Goal: Task Accomplishment & Management: Use online tool/utility

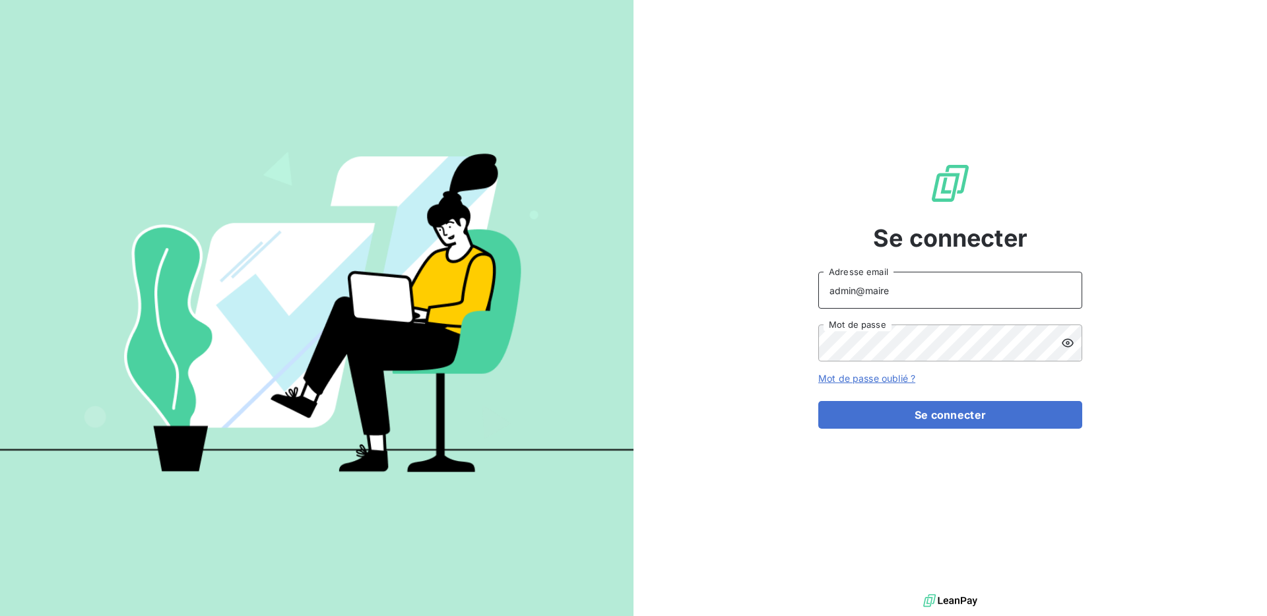
click at [891, 300] on input "admin@maire" at bounding box center [950, 290] width 264 height 37
type input "admin@atmplasturgie"
click at [936, 424] on button "Se connecter" at bounding box center [950, 415] width 264 height 28
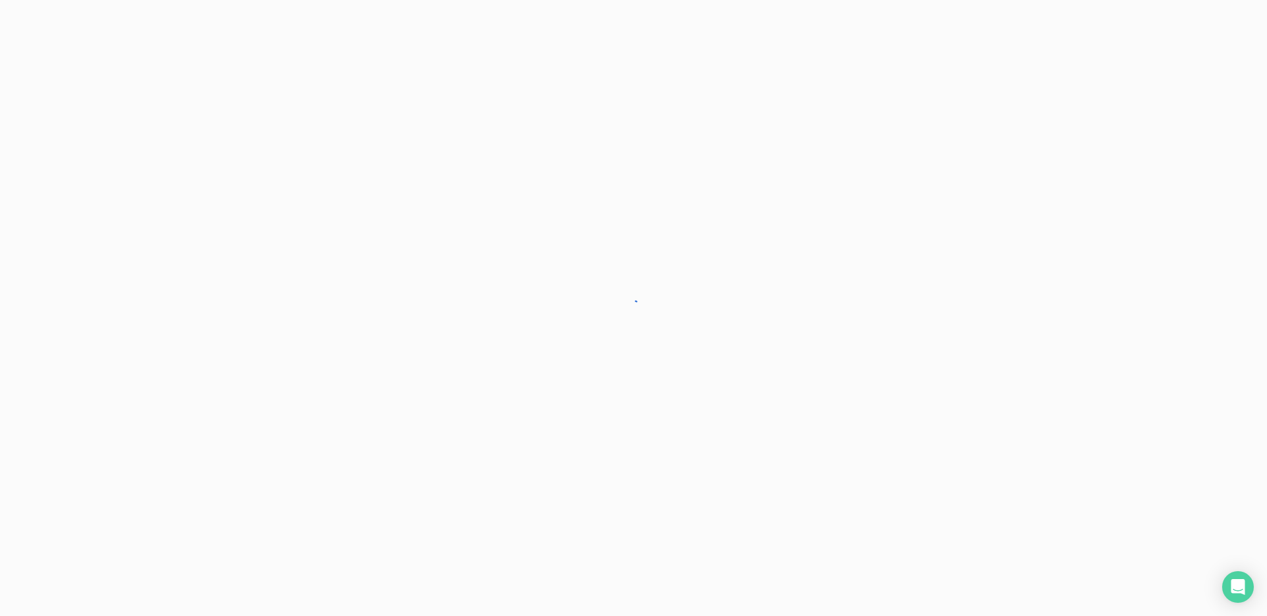
click at [936, 424] on div at bounding box center [633, 308] width 1267 height 616
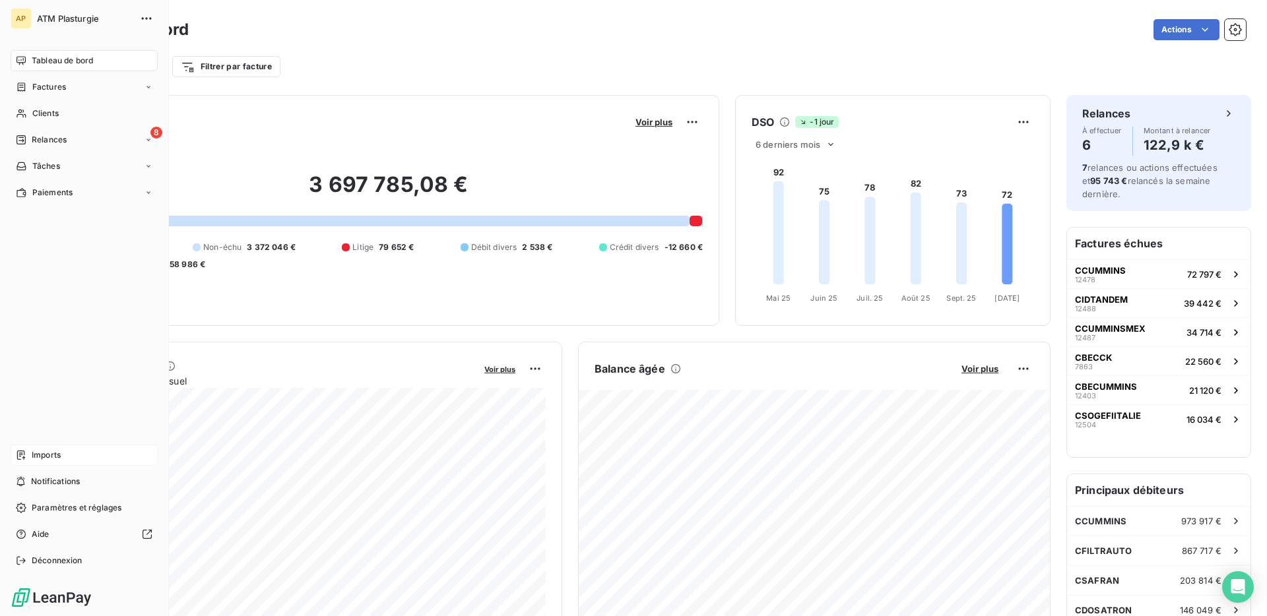
click at [32, 463] on div "Imports" at bounding box center [84, 455] width 147 height 21
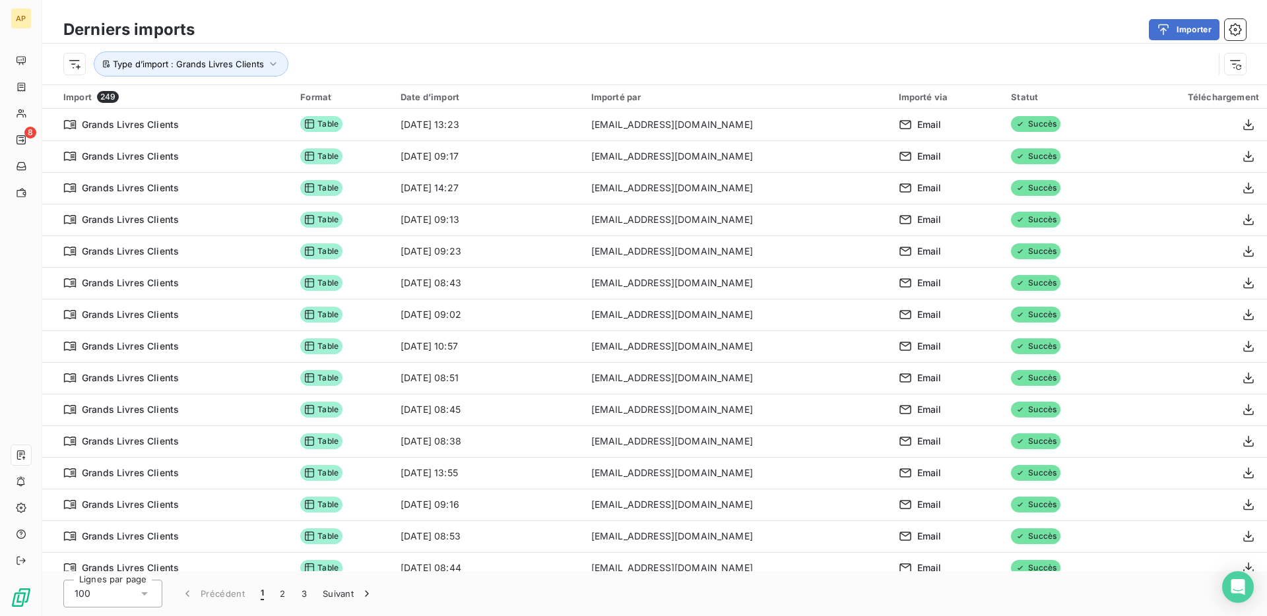
click at [261, 77] on div "Type d’import : Grands Livres Clients" at bounding box center [654, 64] width 1225 height 41
click at [261, 65] on span "Type d’import : Grands Livres Clients" at bounding box center [188, 64] width 151 height 11
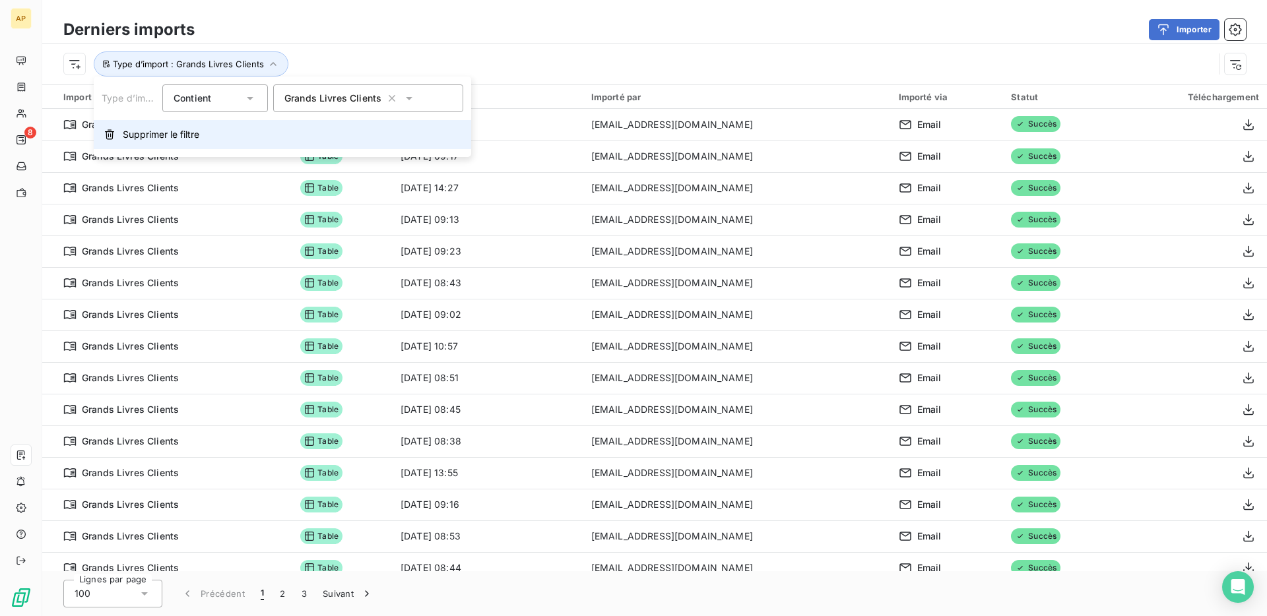
click at [243, 134] on button "Supprimer le filtre" at bounding box center [282, 134] width 377 height 29
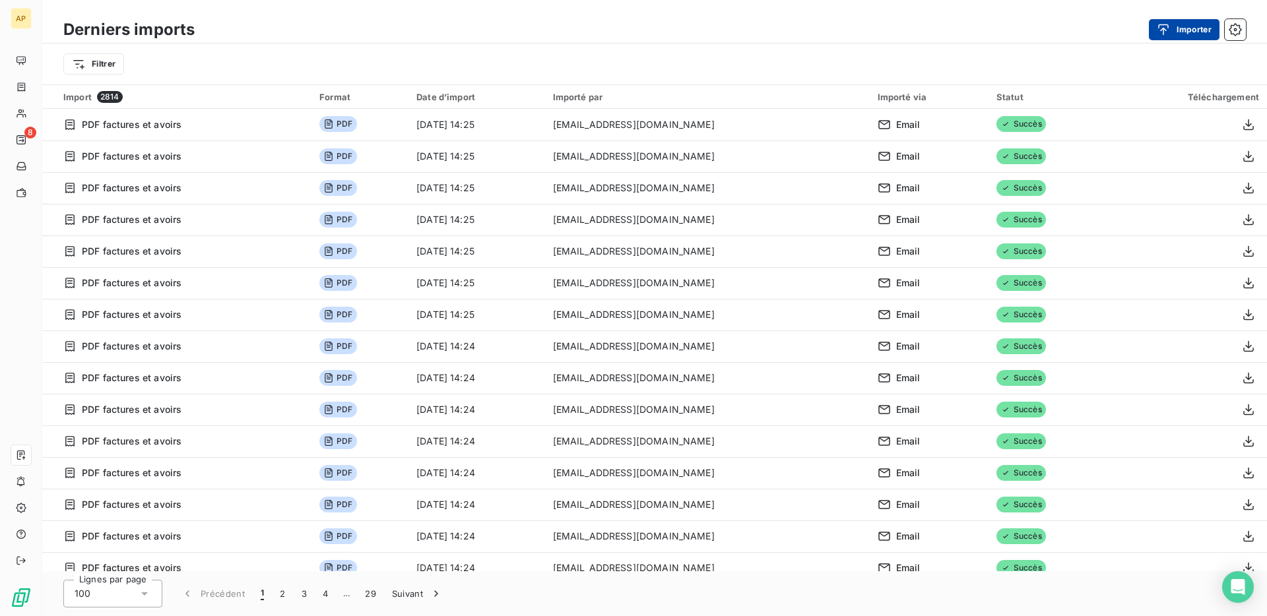
click at [1167, 21] on button "Importer" at bounding box center [1184, 29] width 71 height 21
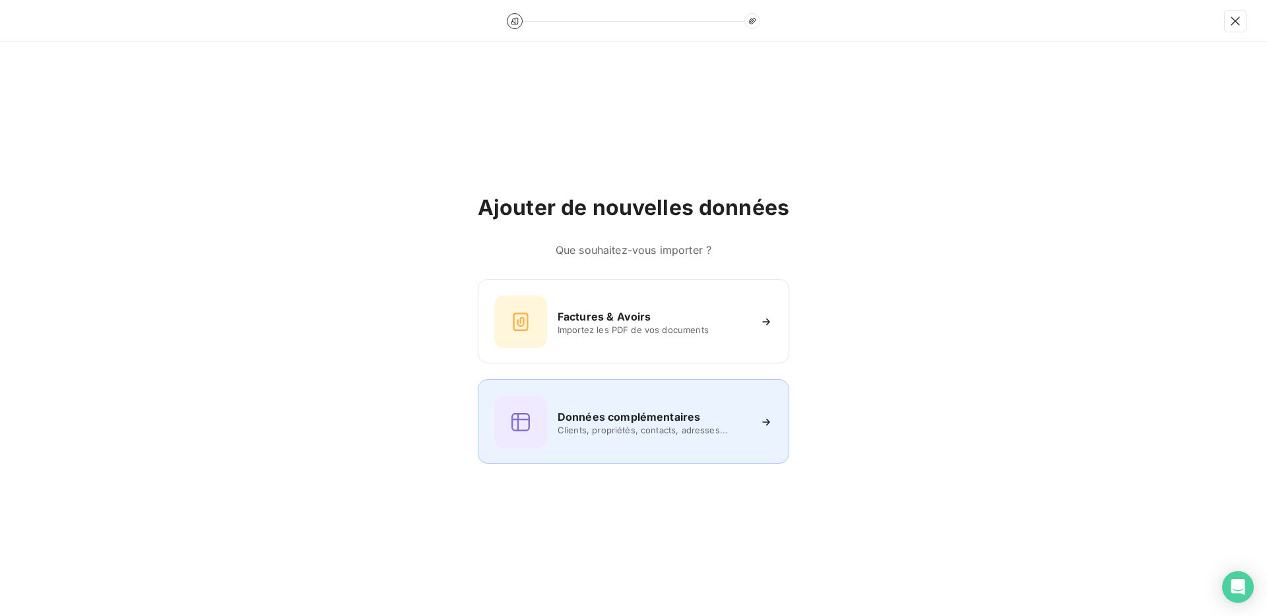
click at [743, 406] on div "Données complémentaires Clients, propriétés, contacts, adresses..." at bounding box center [633, 422] width 278 height 53
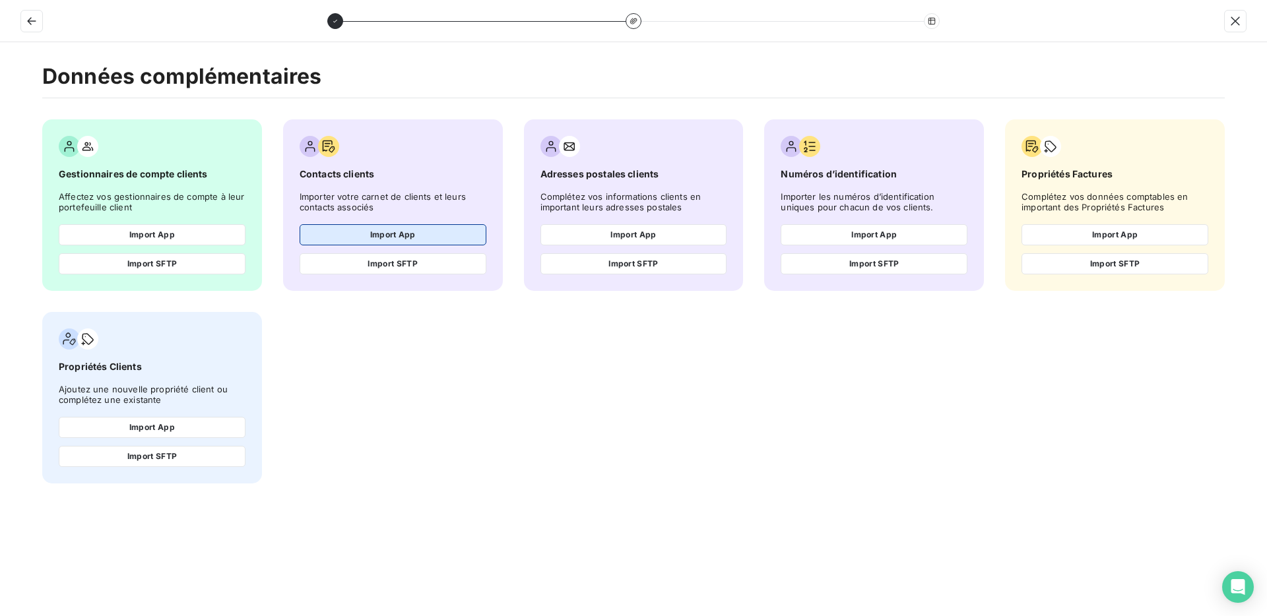
click at [461, 243] on button "Import App" at bounding box center [393, 234] width 187 height 21
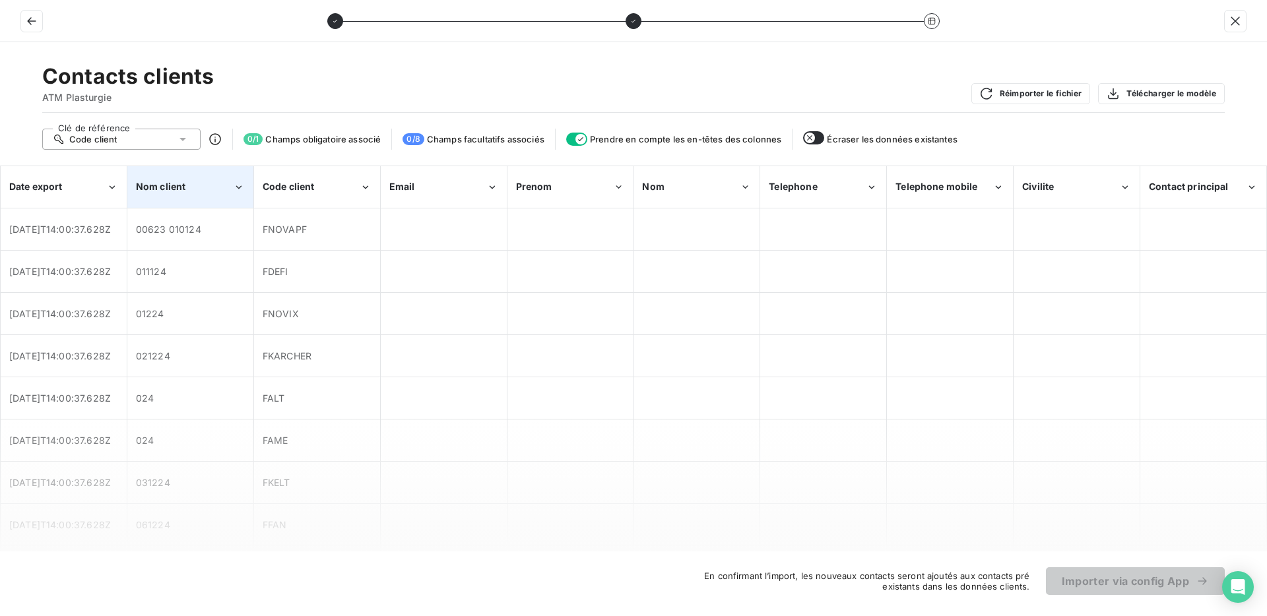
click at [236, 189] on icon "Nom client" at bounding box center [239, 187] width 12 height 13
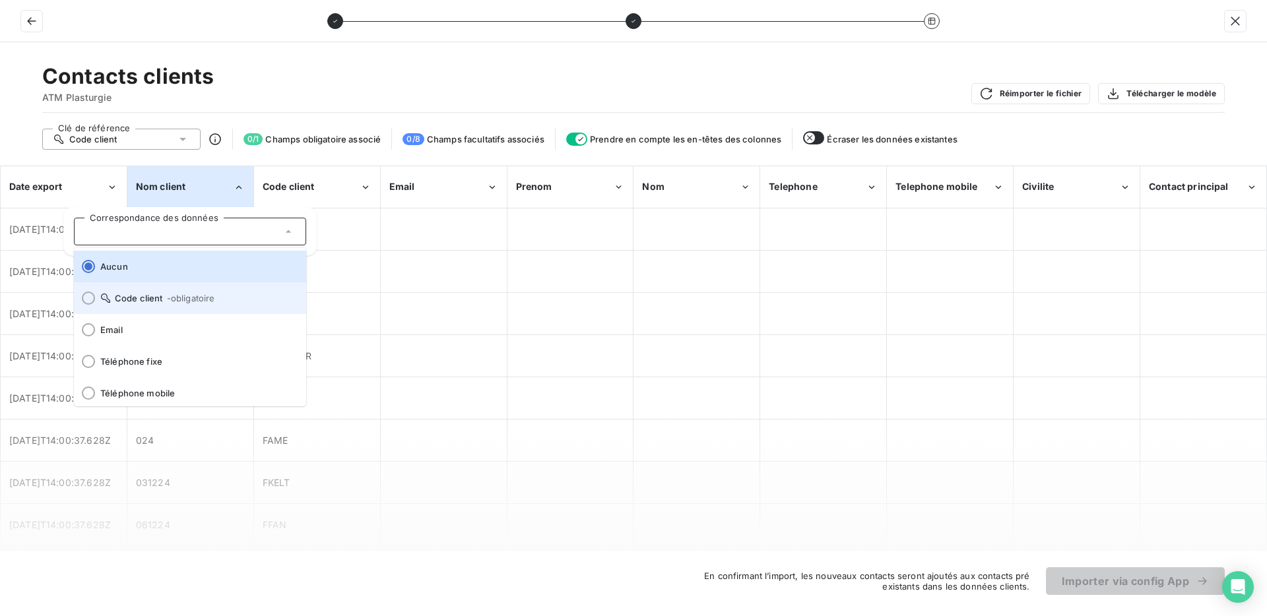
click at [187, 297] on span "- obligatoire" at bounding box center [191, 298] width 48 height 11
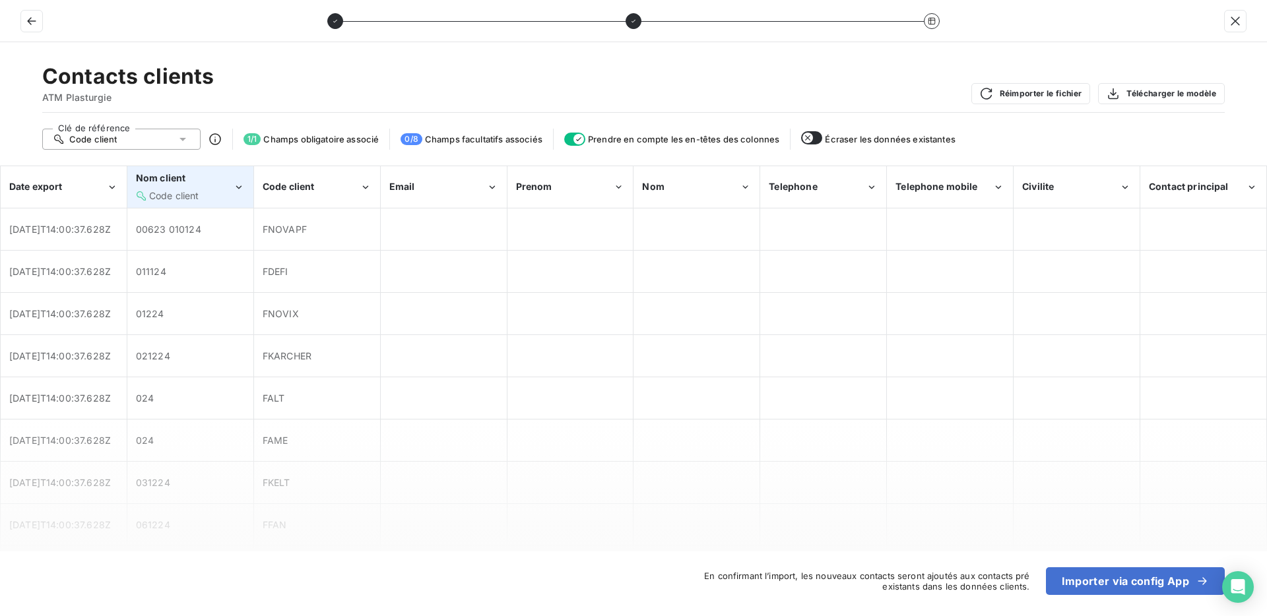
click at [211, 193] on div "Code client" at bounding box center [184, 195] width 97 height 13
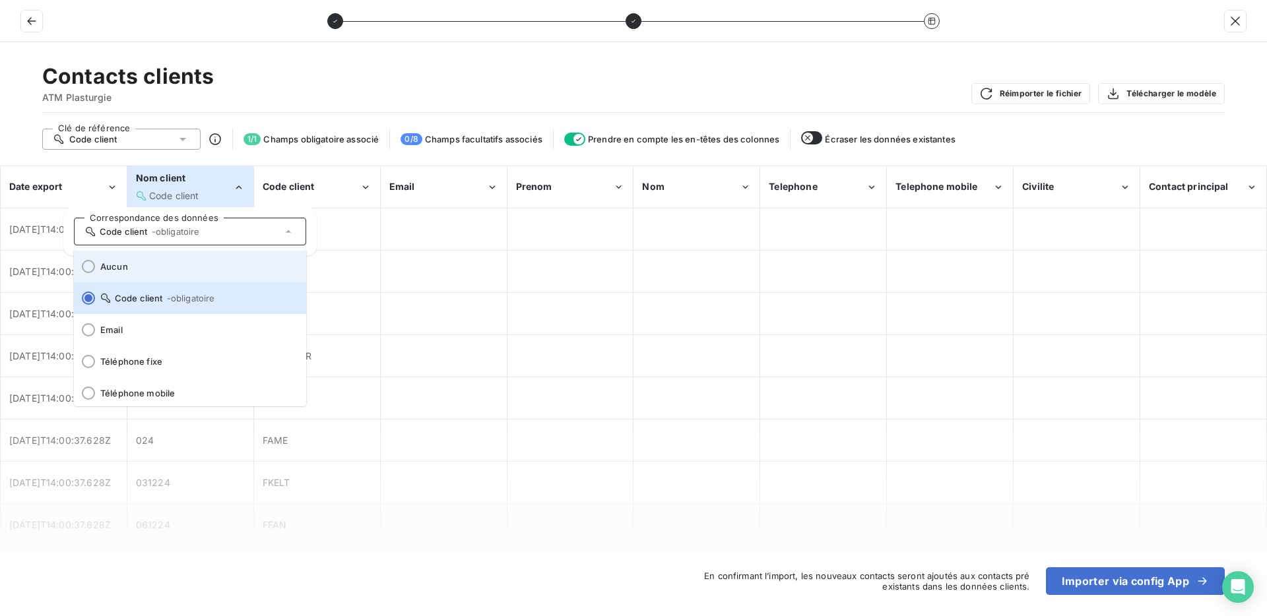
click at [90, 268] on div at bounding box center [88, 266] width 13 height 13
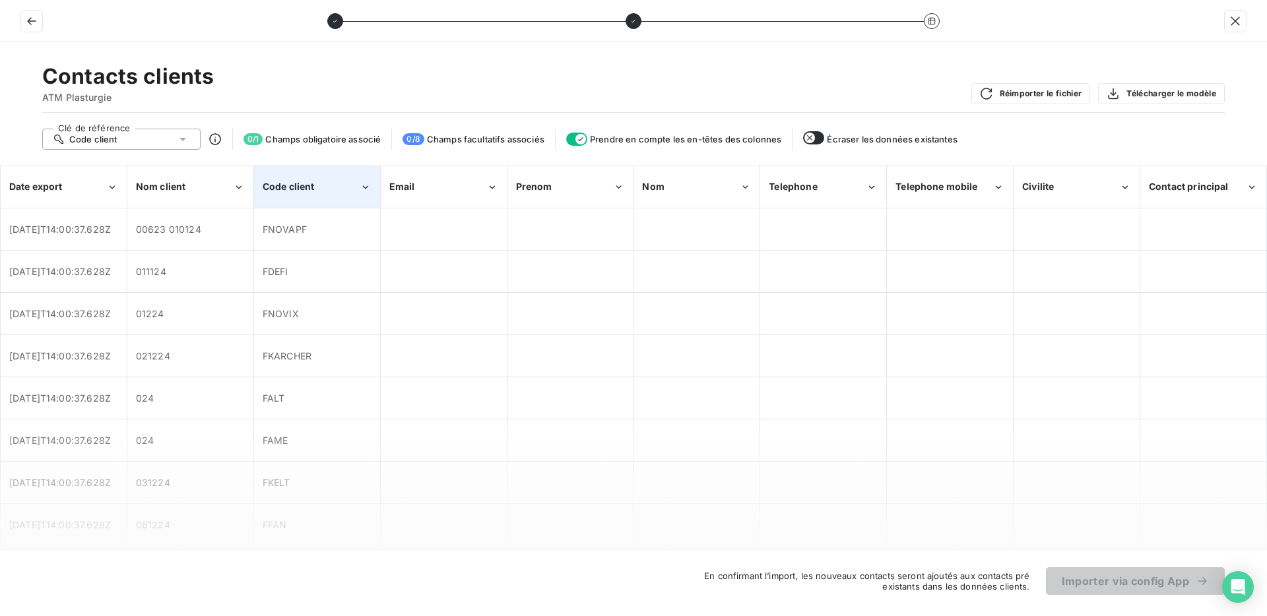
click at [292, 193] on div "Code client" at bounding box center [311, 186] width 97 height 13
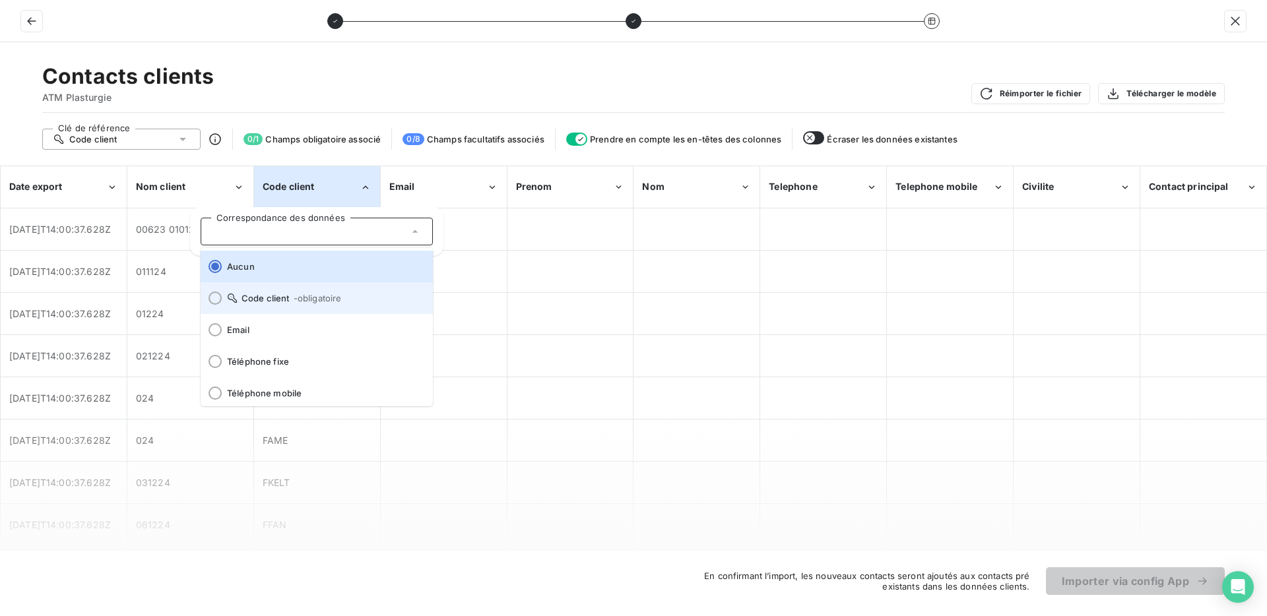
click at [244, 298] on span "Code client - obligatoire" at bounding box center [324, 298] width 195 height 11
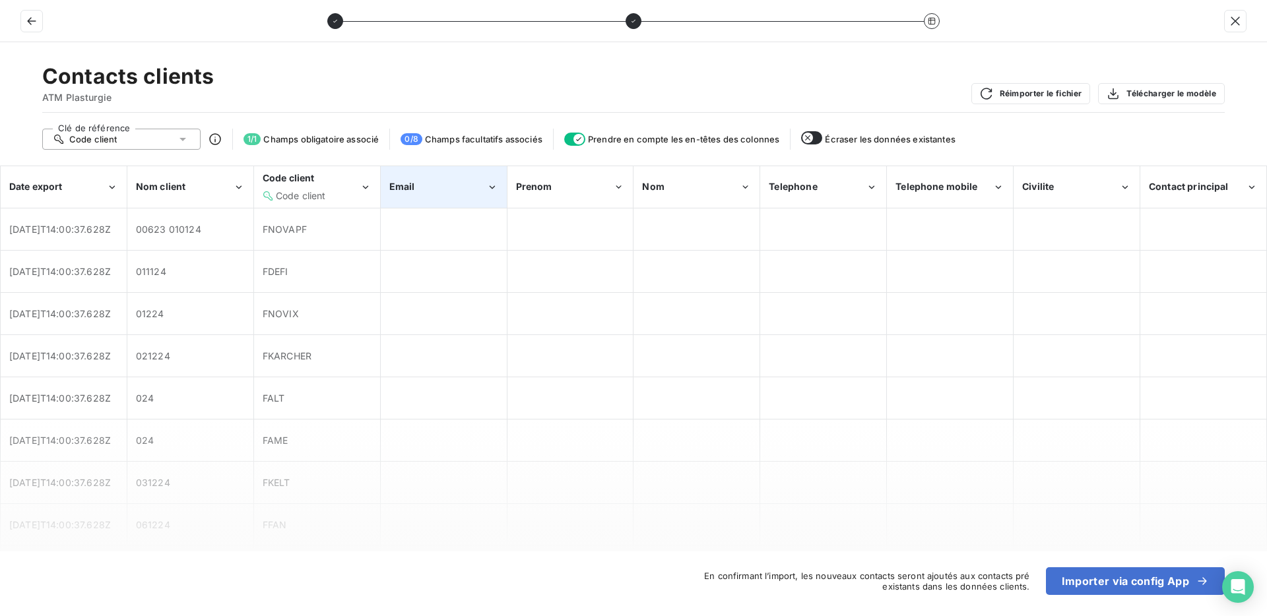
click at [445, 187] on div "Email" at bounding box center [437, 186] width 97 height 13
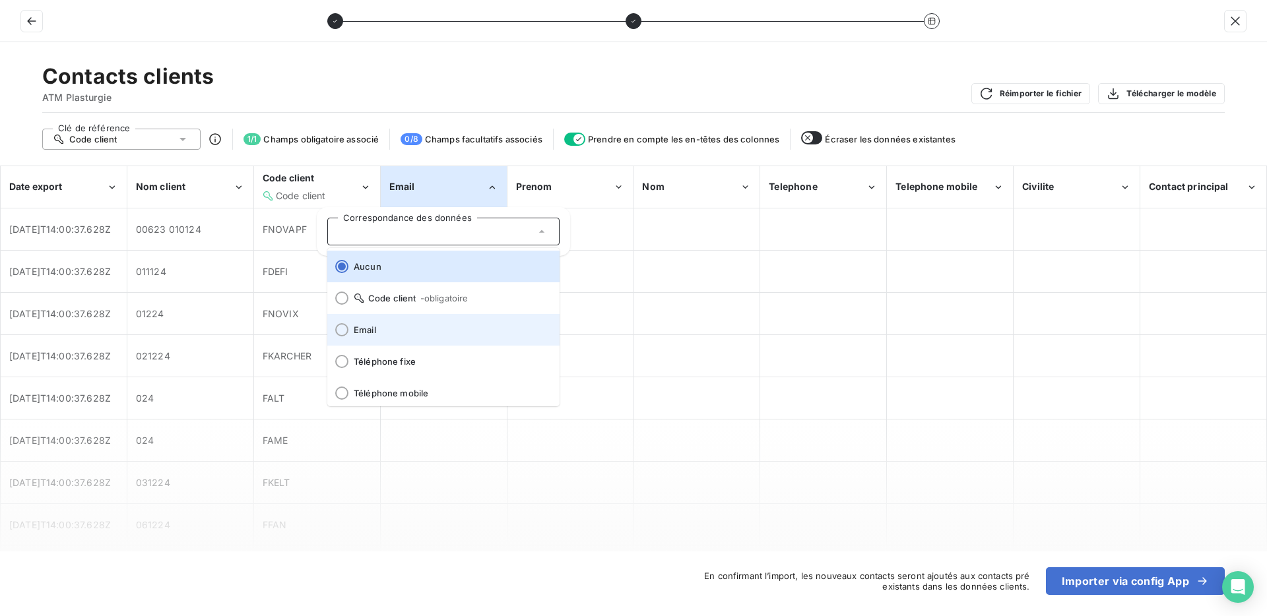
click at [399, 327] on span "Email" at bounding box center [451, 330] width 195 height 11
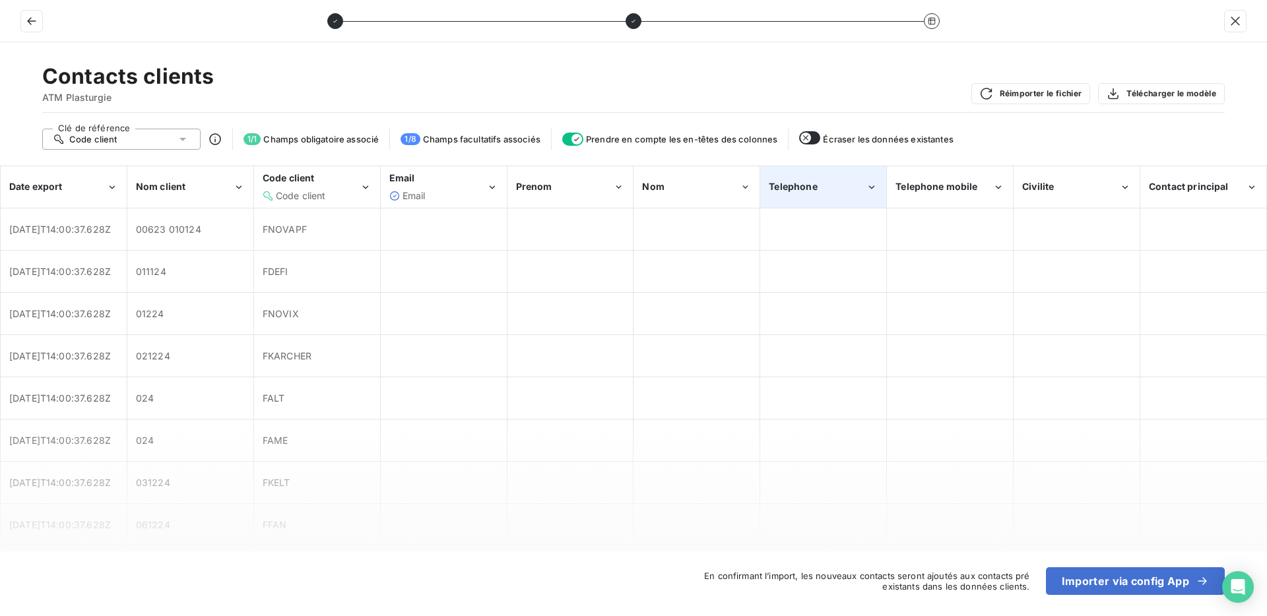
click at [812, 184] on span "Telephone" at bounding box center [793, 186] width 48 height 11
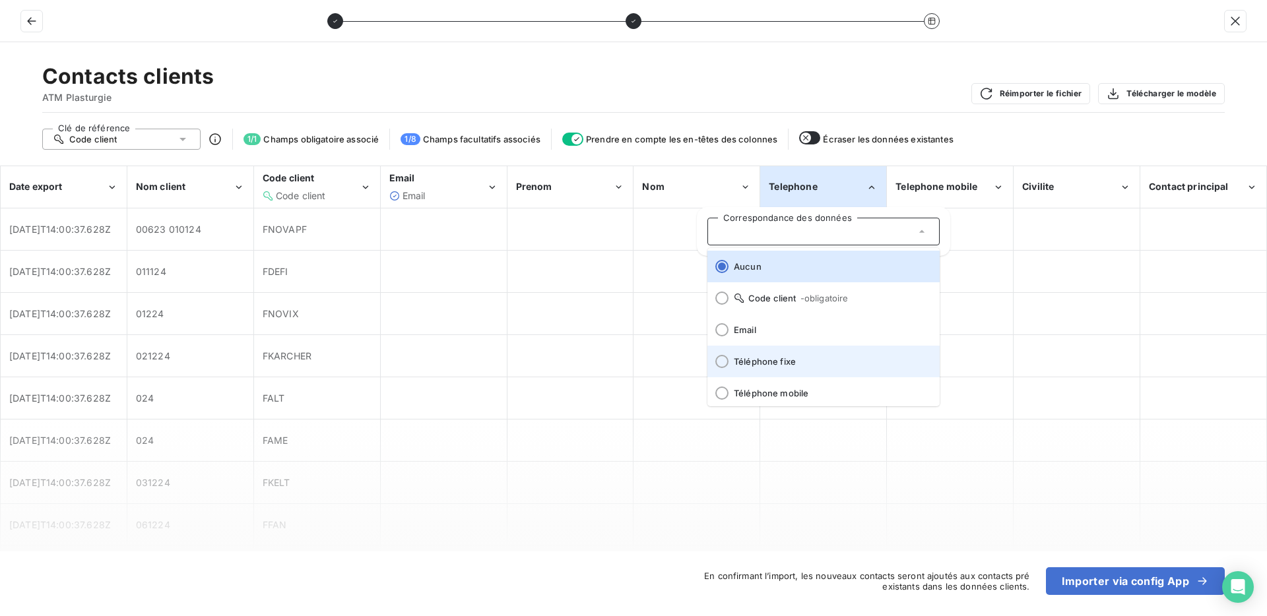
click at [779, 352] on li "Téléphone fixe" at bounding box center [823, 362] width 232 height 32
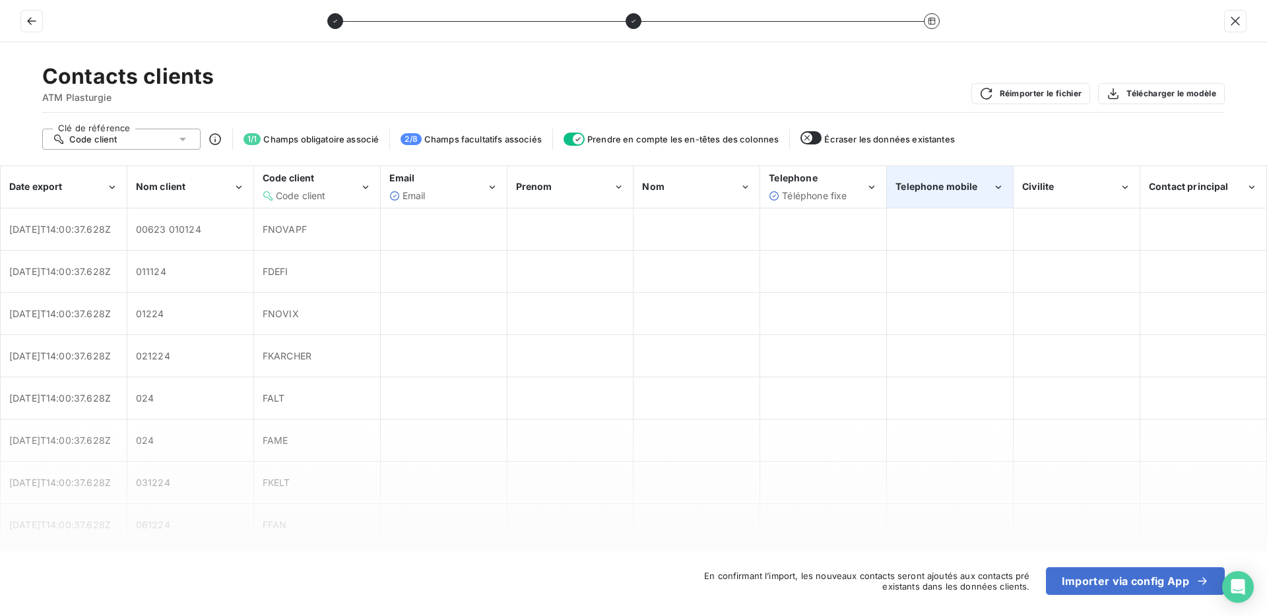
click at [937, 191] on span "Telephone mobile" at bounding box center [937, 186] width 82 height 11
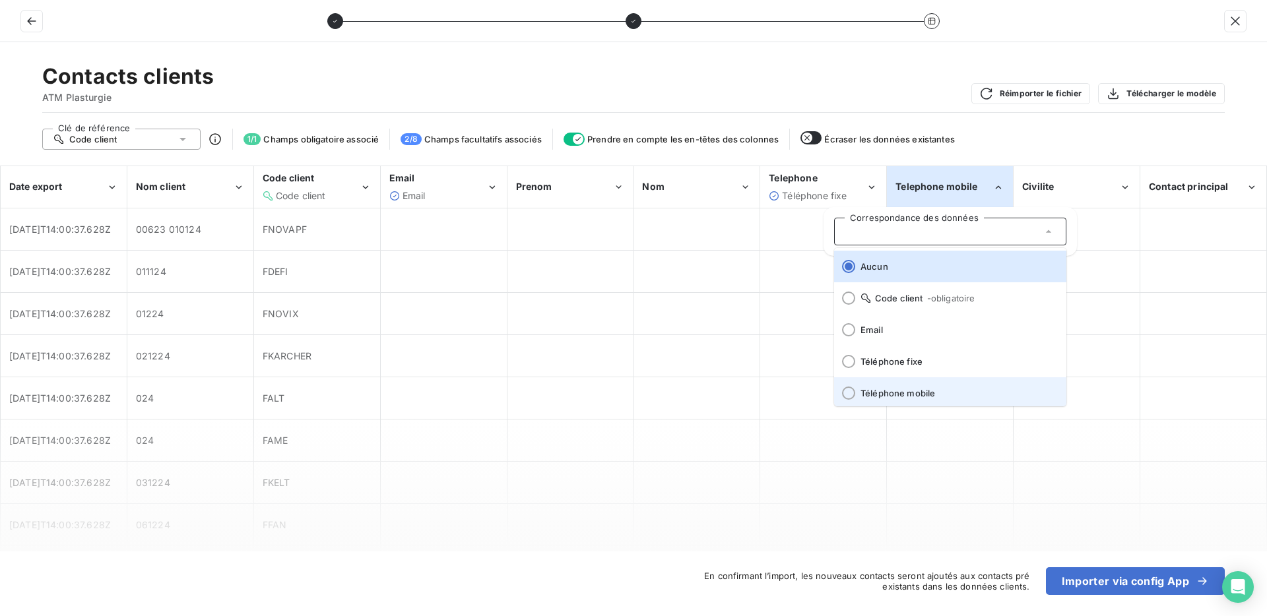
click at [893, 397] on span "Téléphone mobile" at bounding box center [958, 393] width 195 height 11
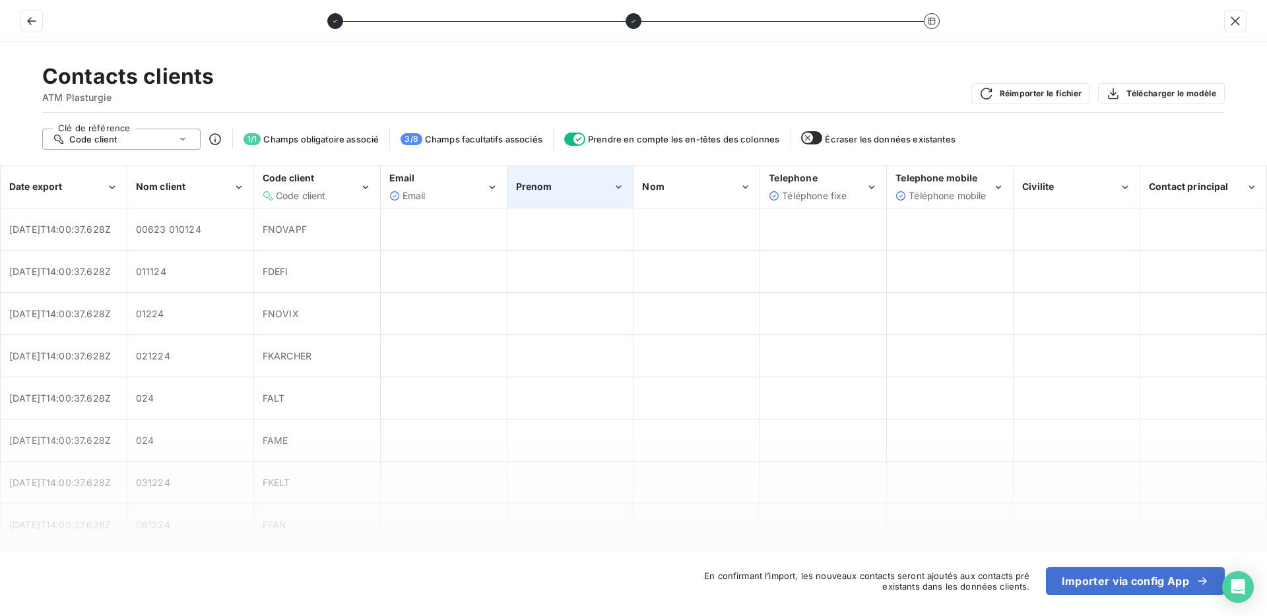
click at [587, 190] on div "Prenom" at bounding box center [564, 186] width 97 height 13
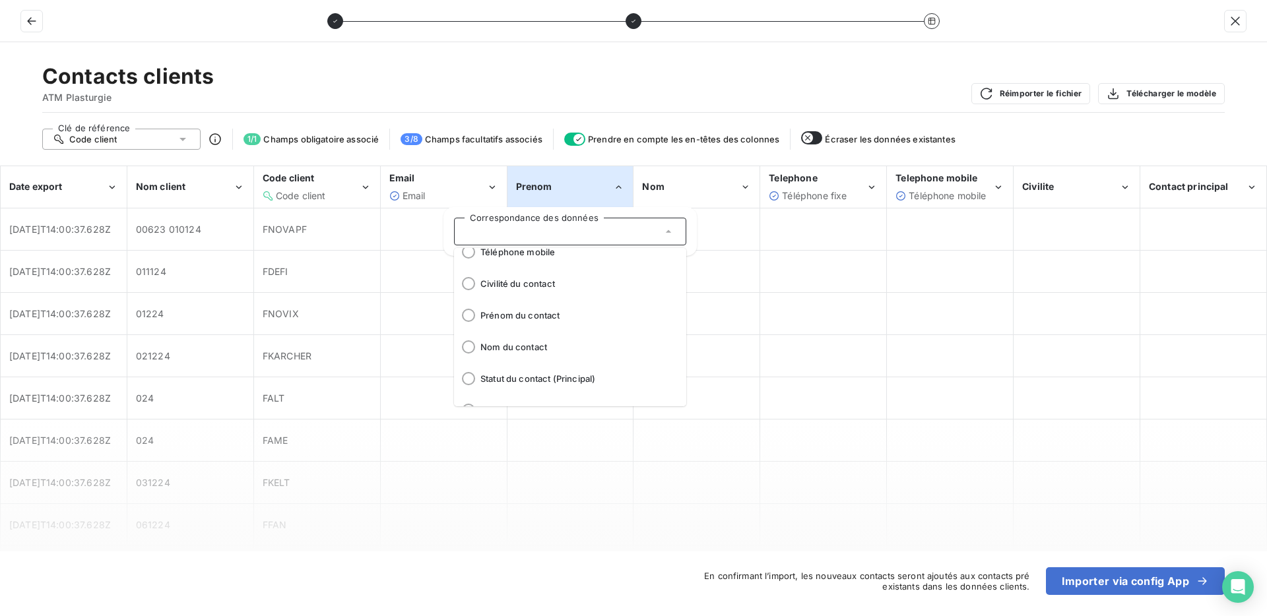
scroll to position [139, 0]
click at [467, 325] on span at bounding box center [464, 318] width 21 height 32
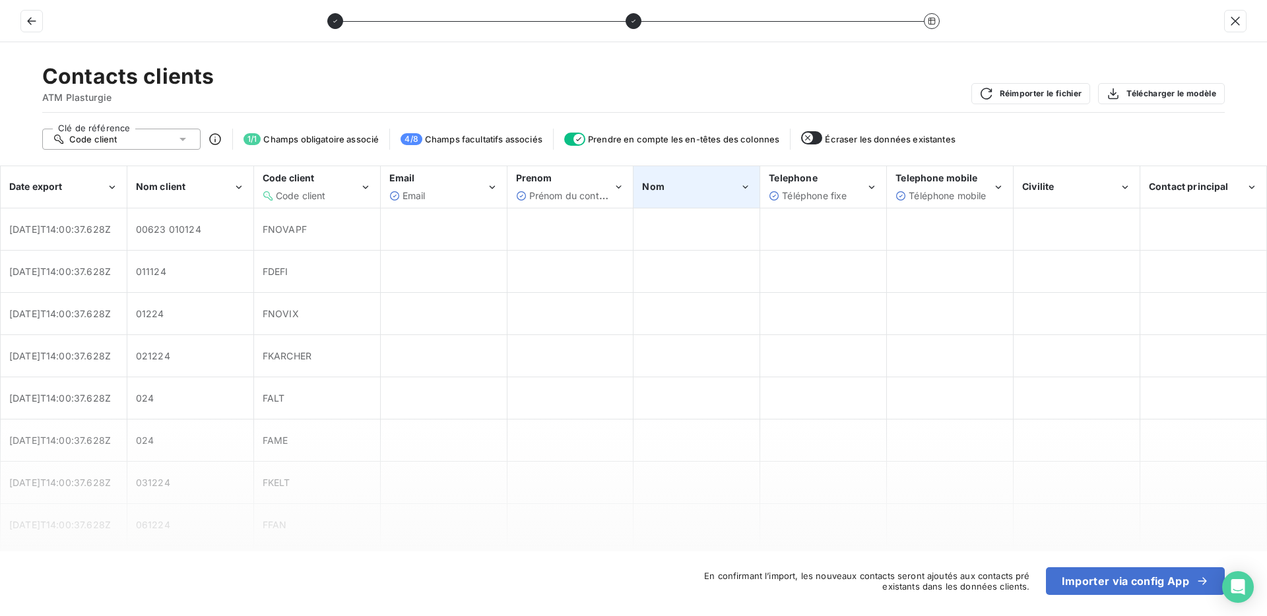
click at [675, 189] on div "Nom" at bounding box center [690, 186] width 97 height 13
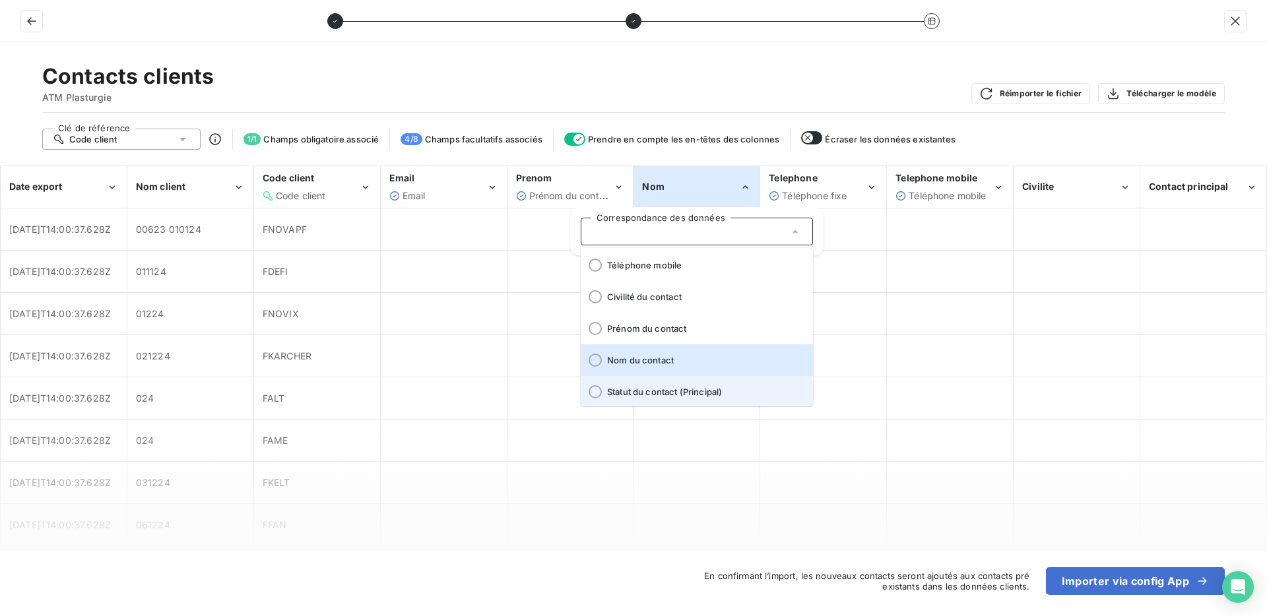
scroll to position [129, 0]
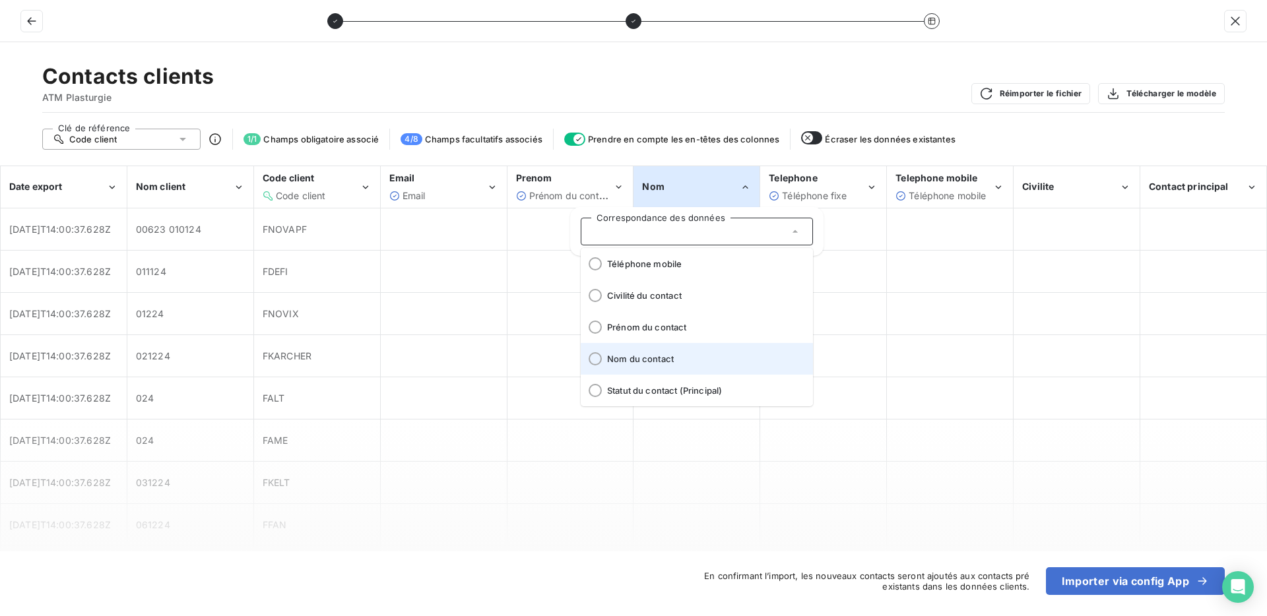
click at [591, 363] on div at bounding box center [595, 358] width 13 height 13
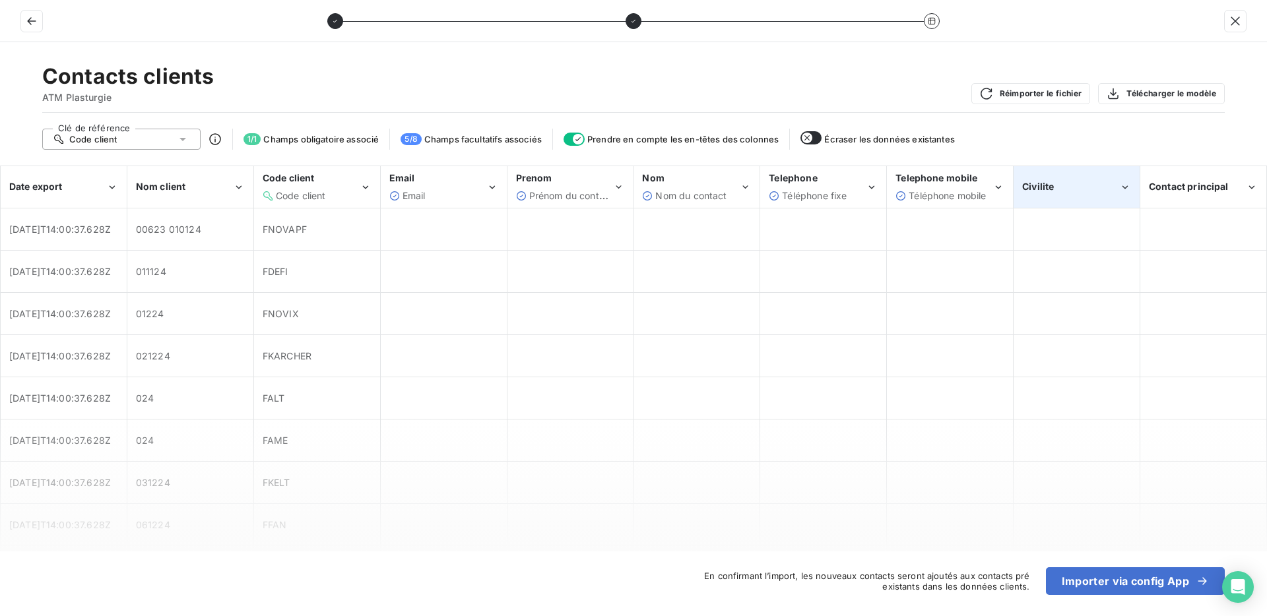
click at [1035, 185] on span "Civilite" at bounding box center [1038, 186] width 32 height 11
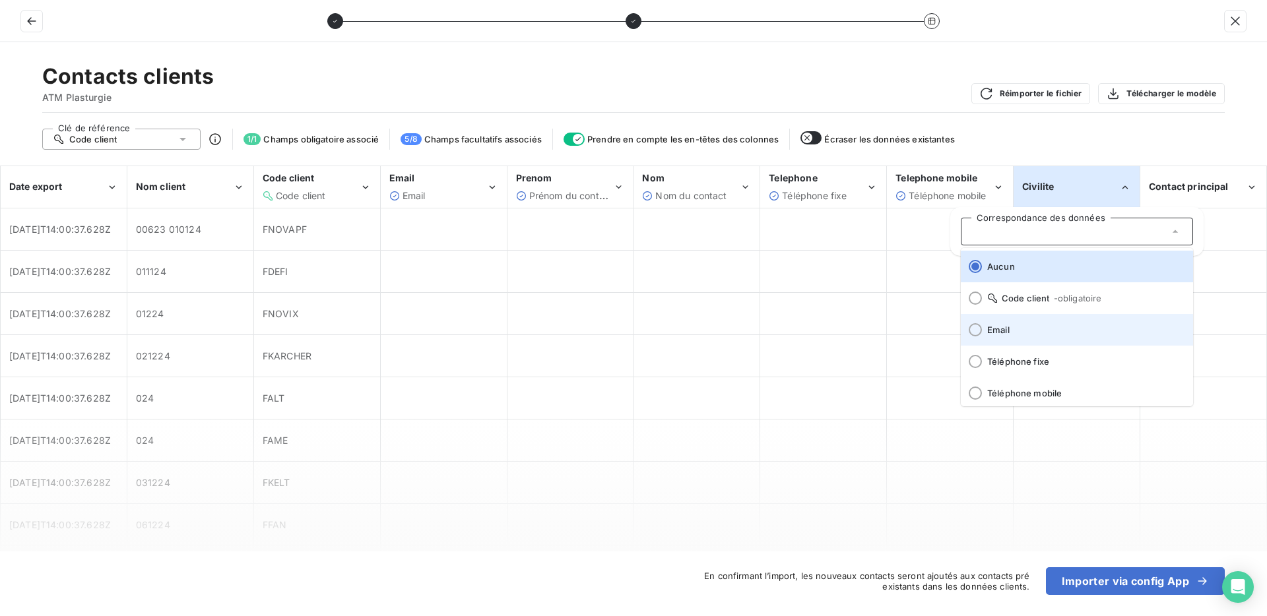
scroll to position [164, 0]
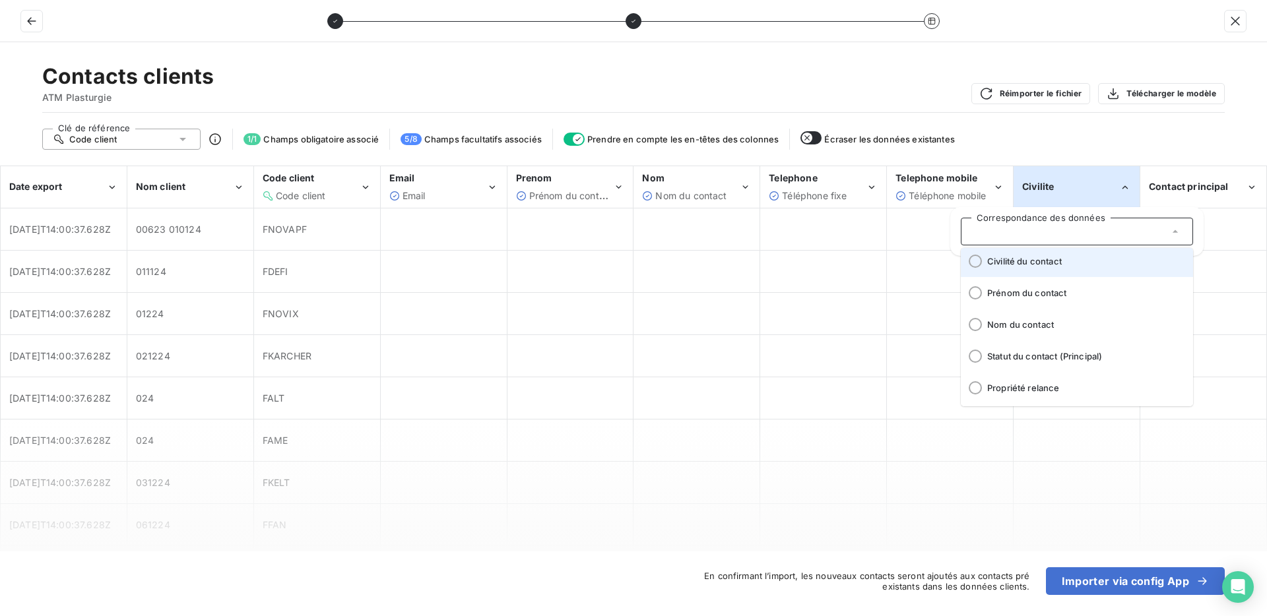
click at [975, 269] on span at bounding box center [971, 261] width 21 height 32
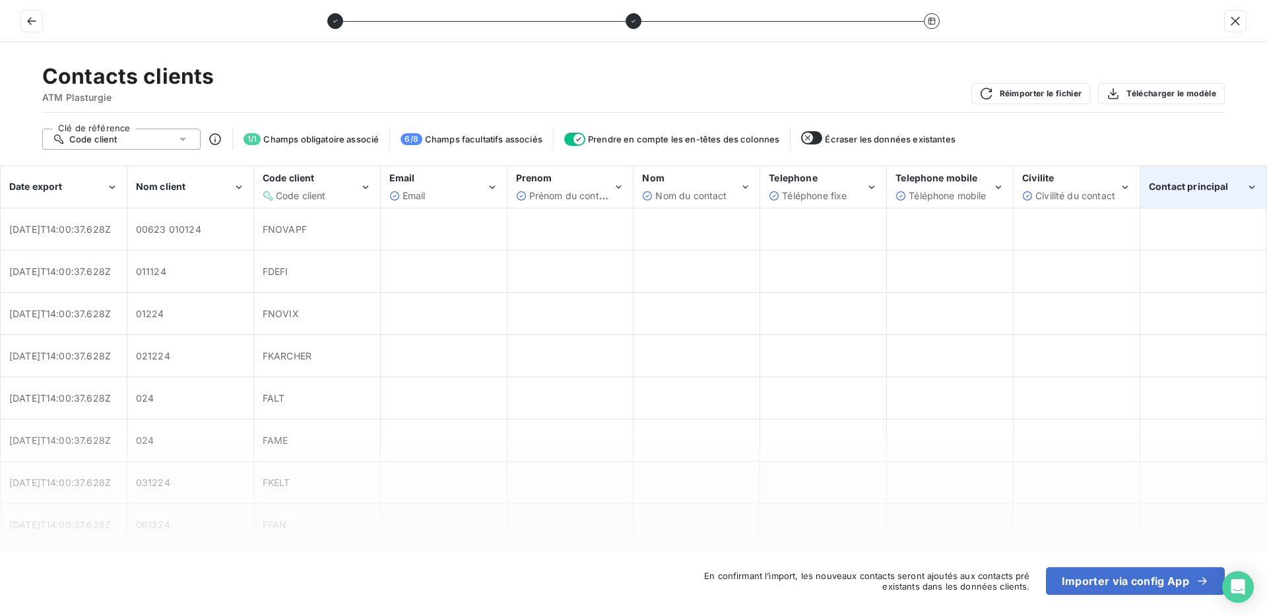
click at [1171, 188] on span "Contact principal" at bounding box center [1189, 186] width 80 height 11
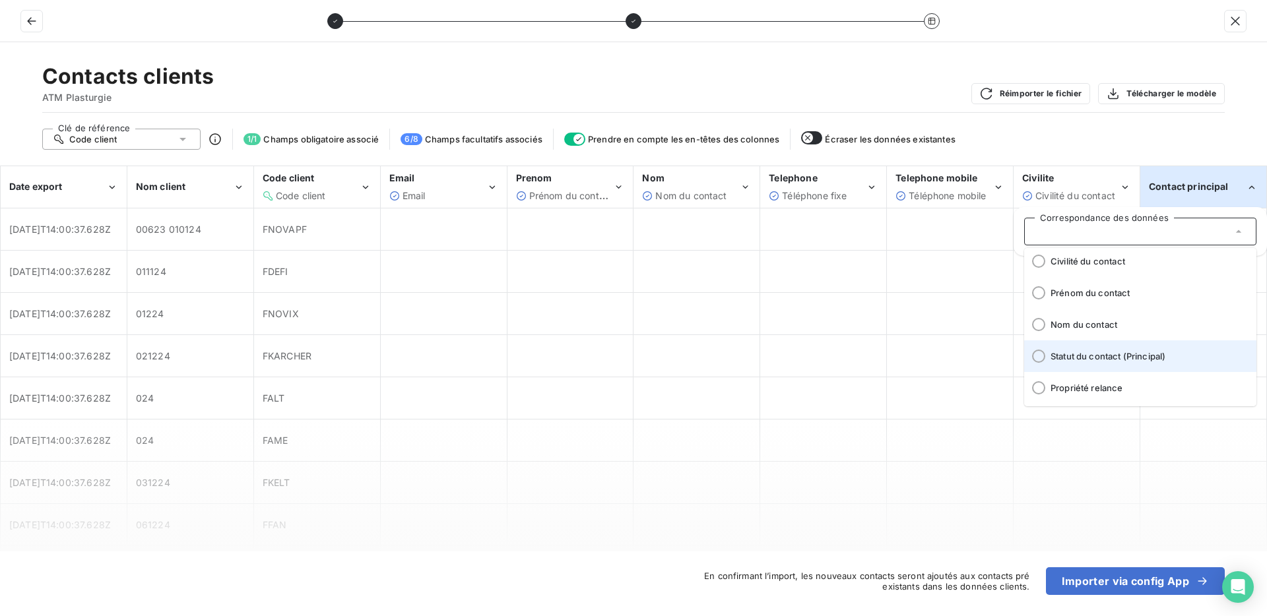
click at [1040, 352] on div at bounding box center [1038, 356] width 13 height 13
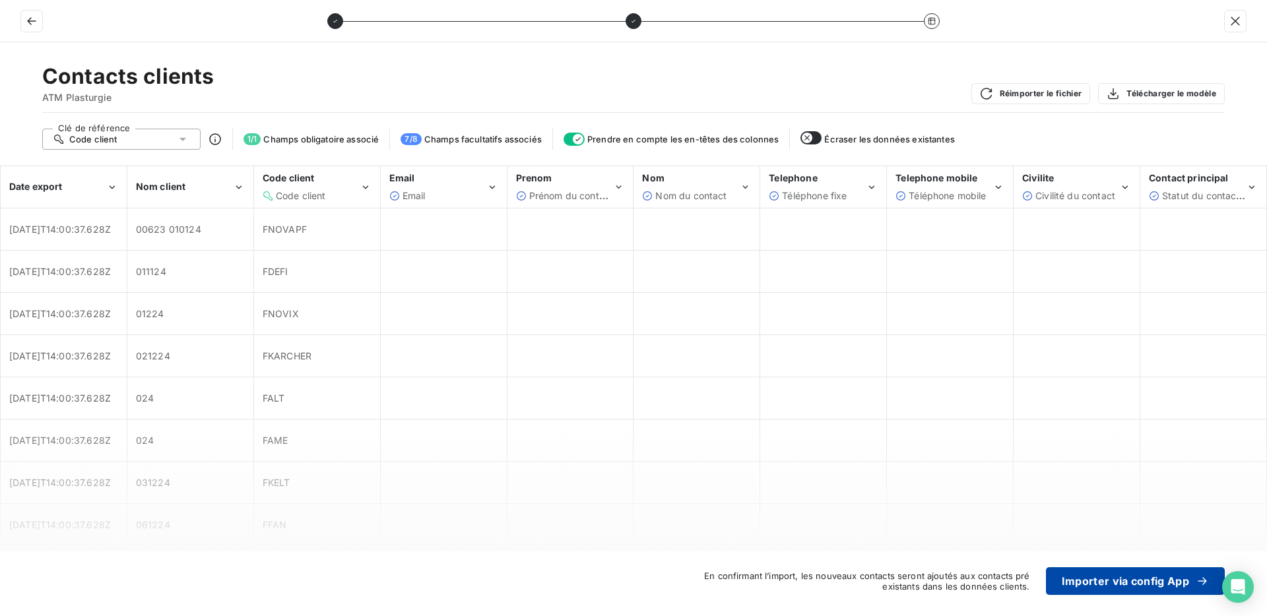
click at [1116, 585] on button "Importer via config App" at bounding box center [1135, 582] width 179 height 28
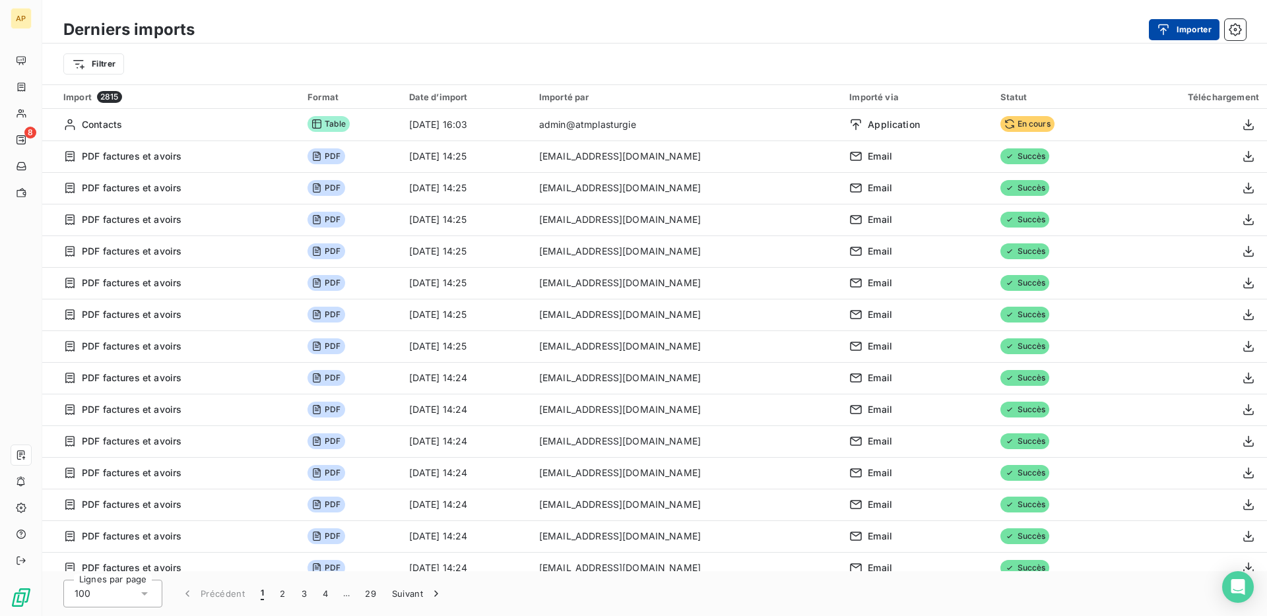
click at [1161, 28] on icon "button" at bounding box center [1164, 29] width 11 height 11
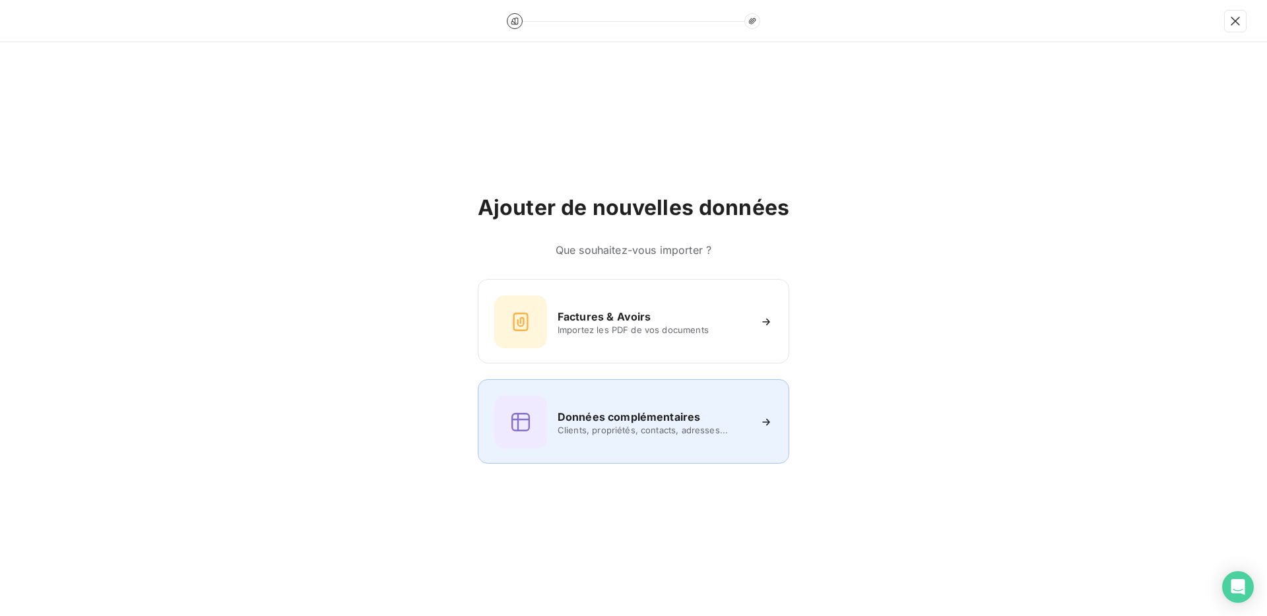
click at [689, 428] on span "Clients, propriétés, contacts, adresses..." at bounding box center [653, 430] width 191 height 11
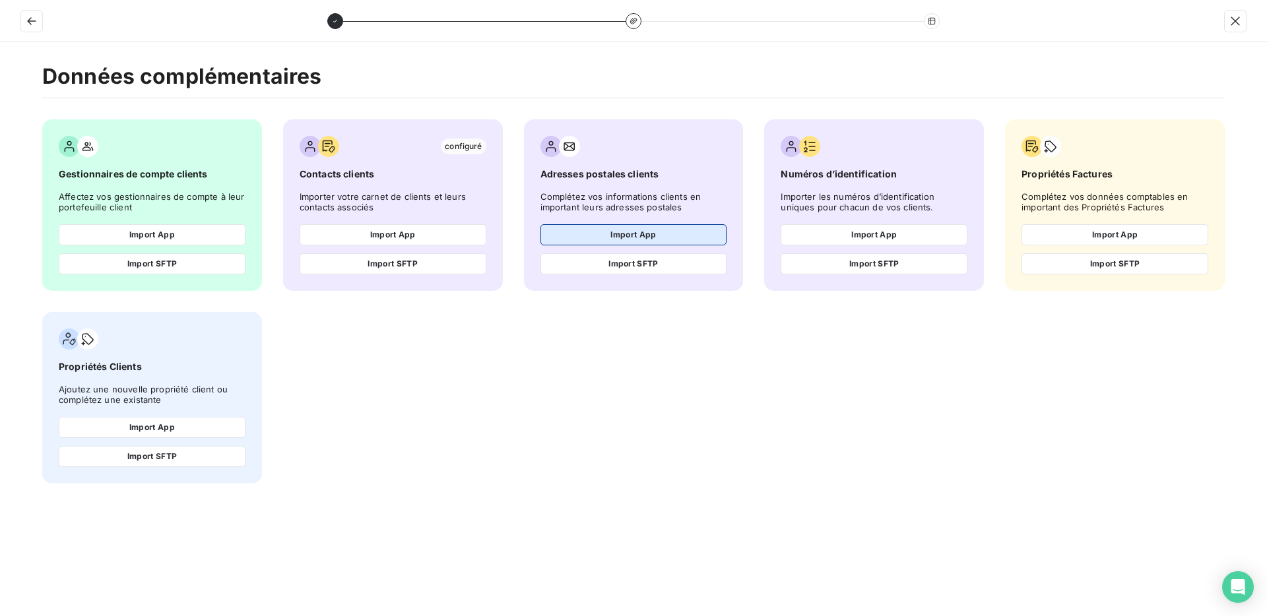
click at [669, 231] on button "Import App" at bounding box center [633, 234] width 187 height 21
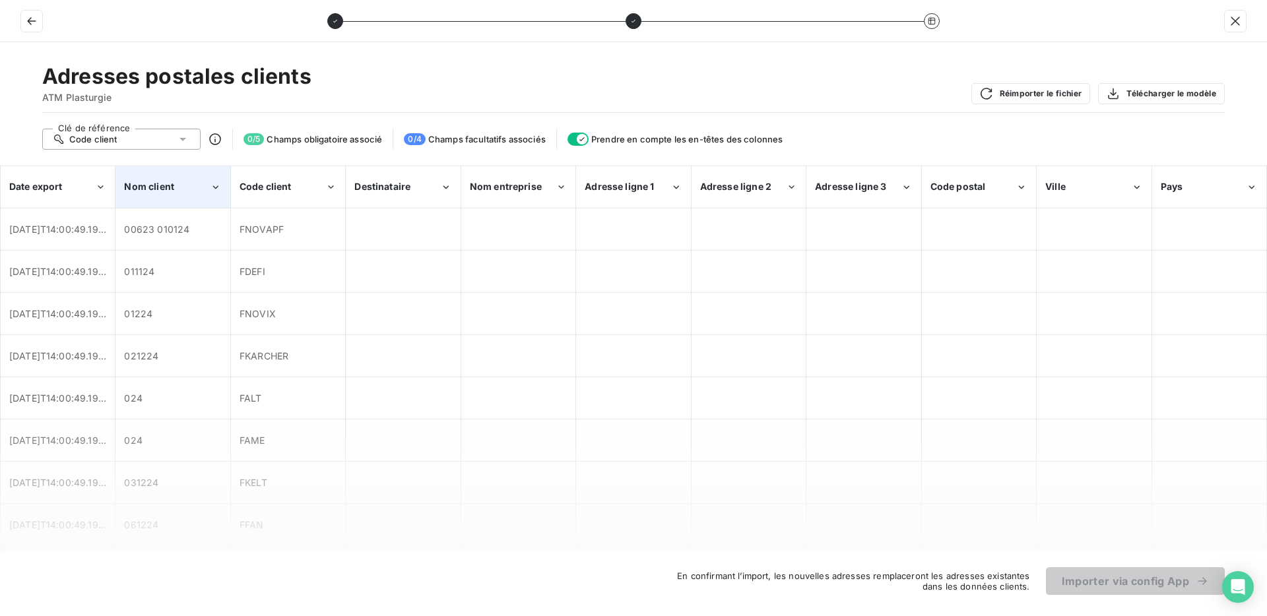
click at [191, 186] on div "Nom client" at bounding box center [167, 186] width 86 height 13
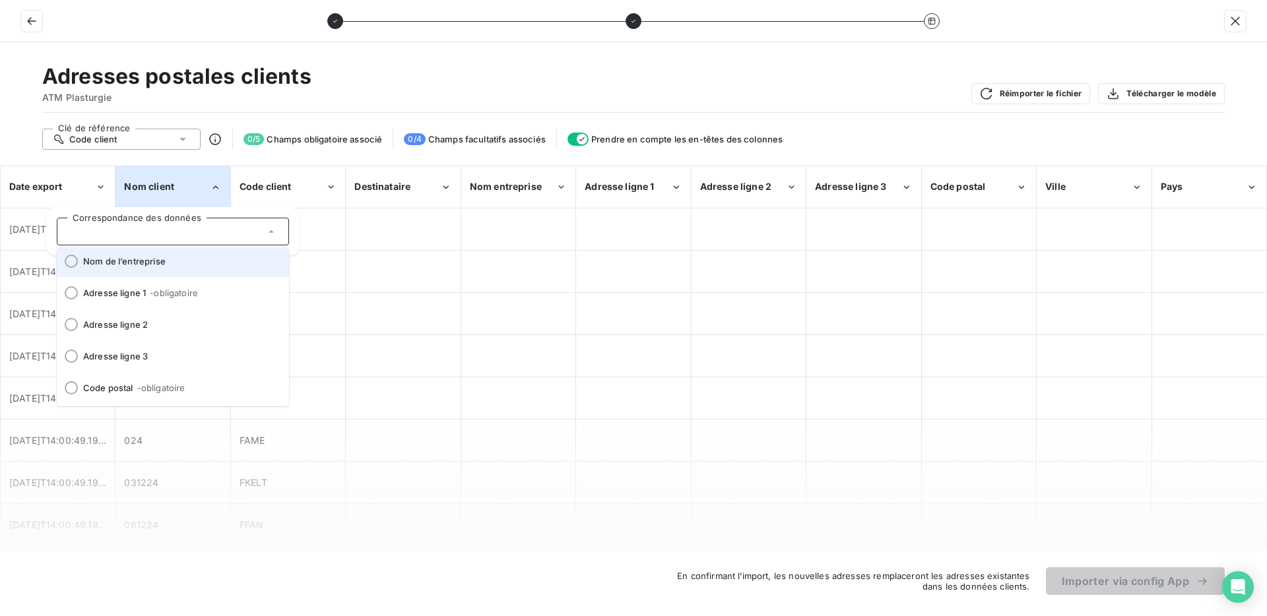
scroll to position [0, 0]
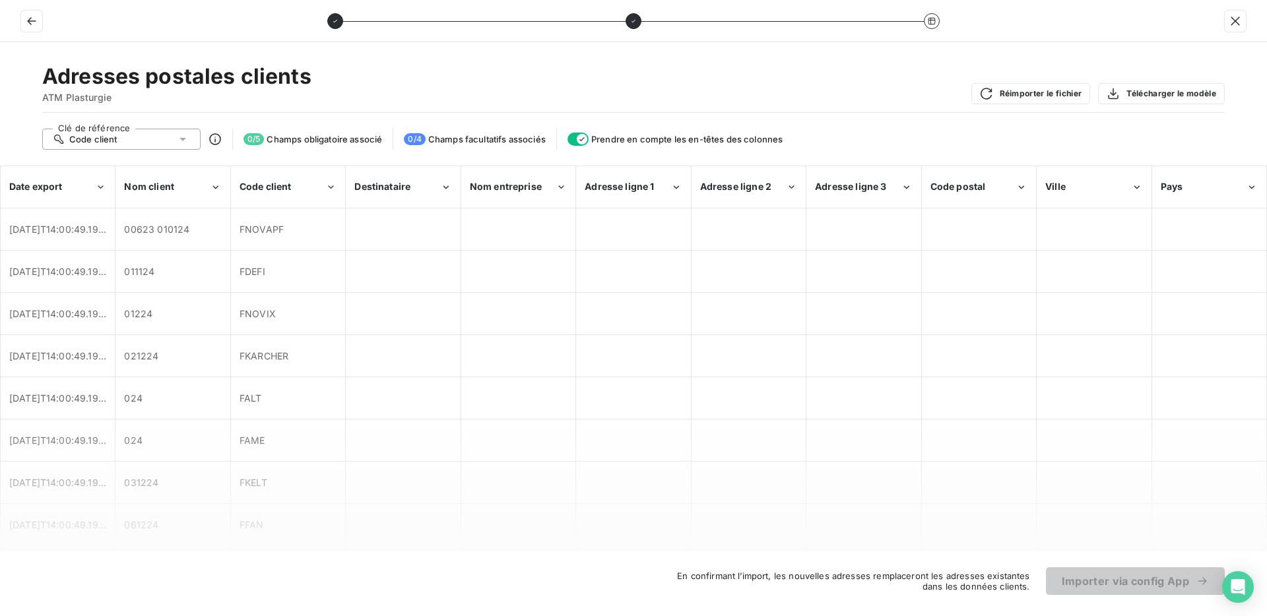
click at [163, 139] on div "Code client" at bounding box center [121, 139] width 158 height 21
click at [147, 159] on li "Code client" at bounding box center [121, 164] width 158 height 24
click at [298, 181] on div "Code client" at bounding box center [283, 186] width 86 height 13
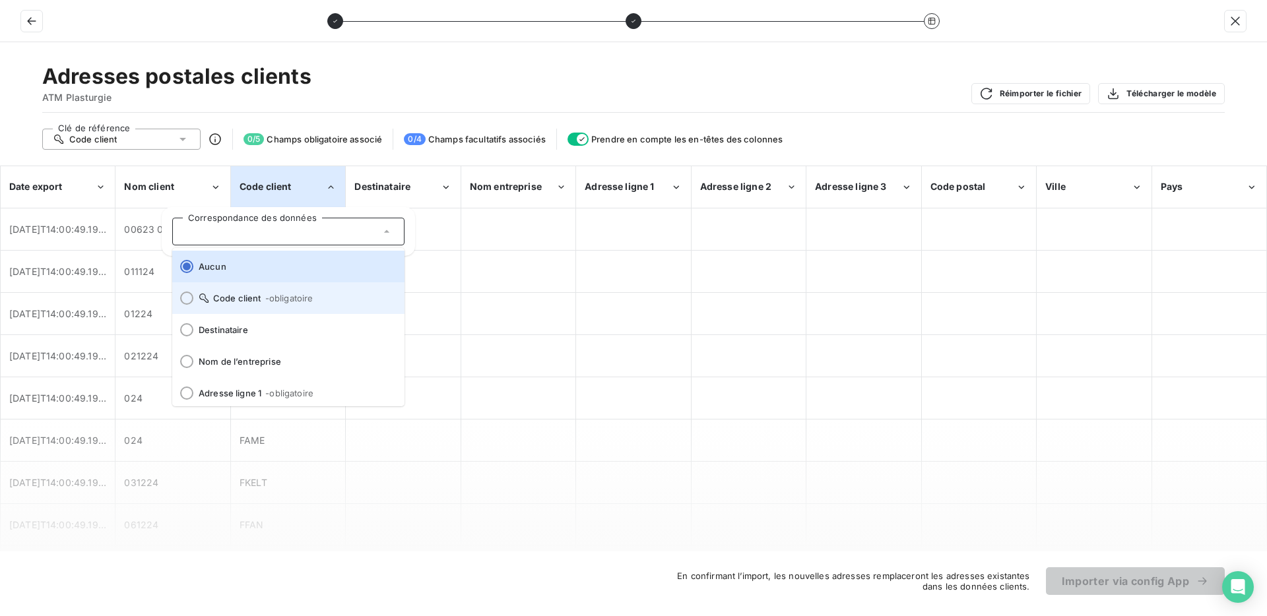
click at [292, 302] on span "- obligatoire" at bounding box center [289, 298] width 48 height 11
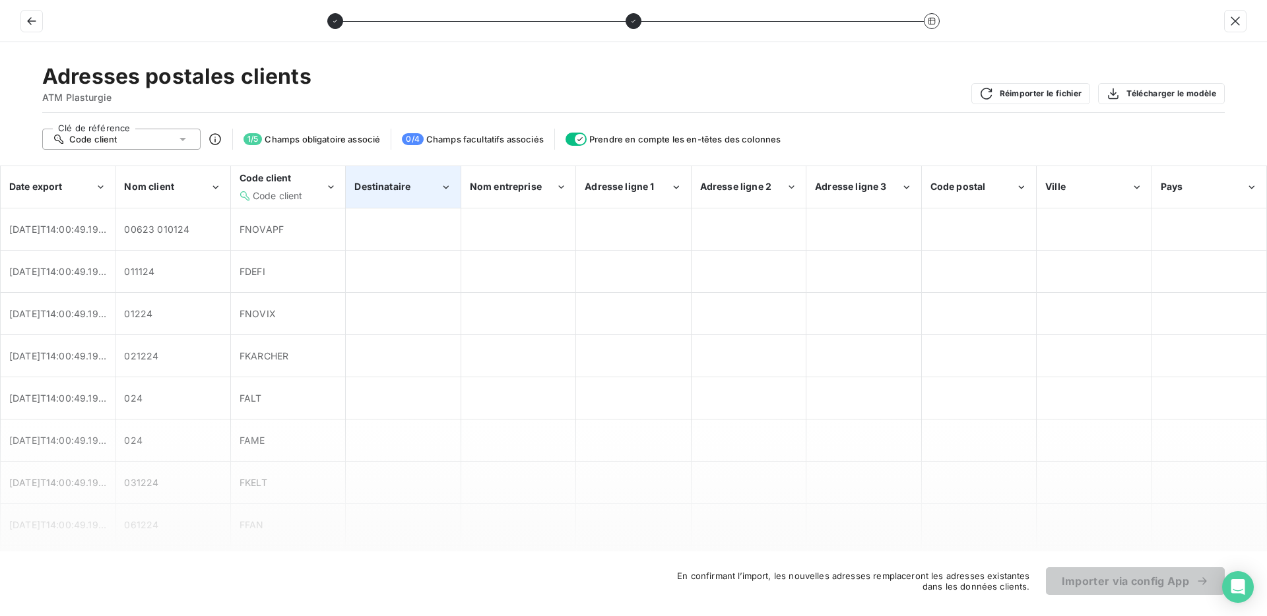
click at [401, 194] on div "Destinataire" at bounding box center [402, 187] width 113 height 40
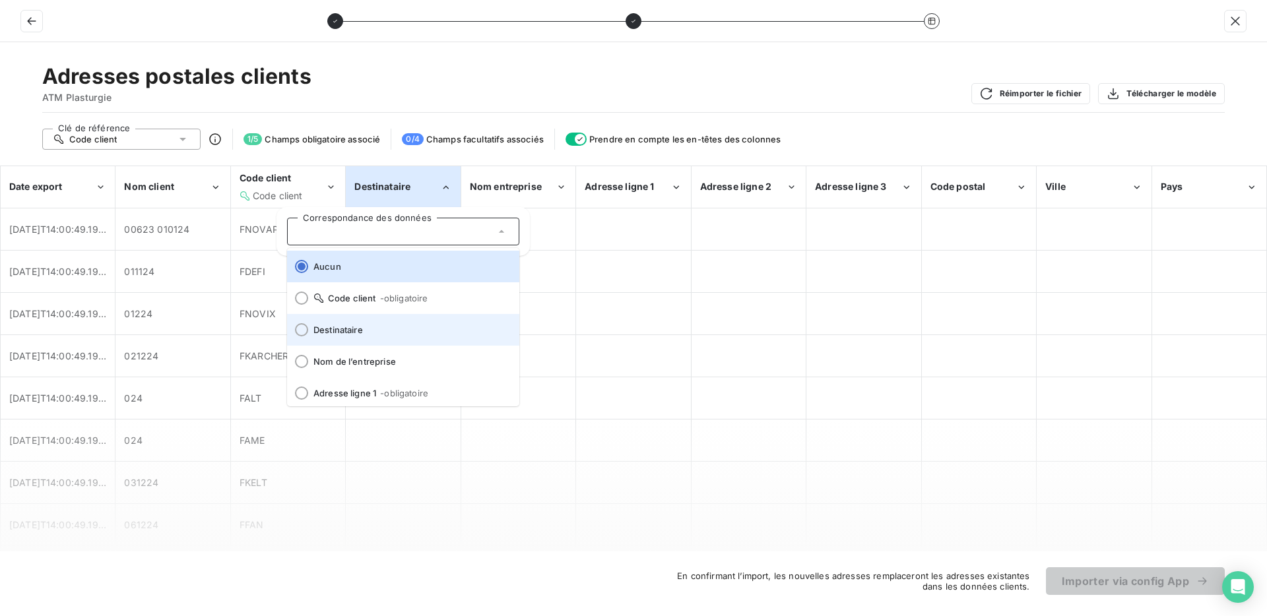
click at [424, 321] on li "Destinataire" at bounding box center [403, 330] width 232 height 32
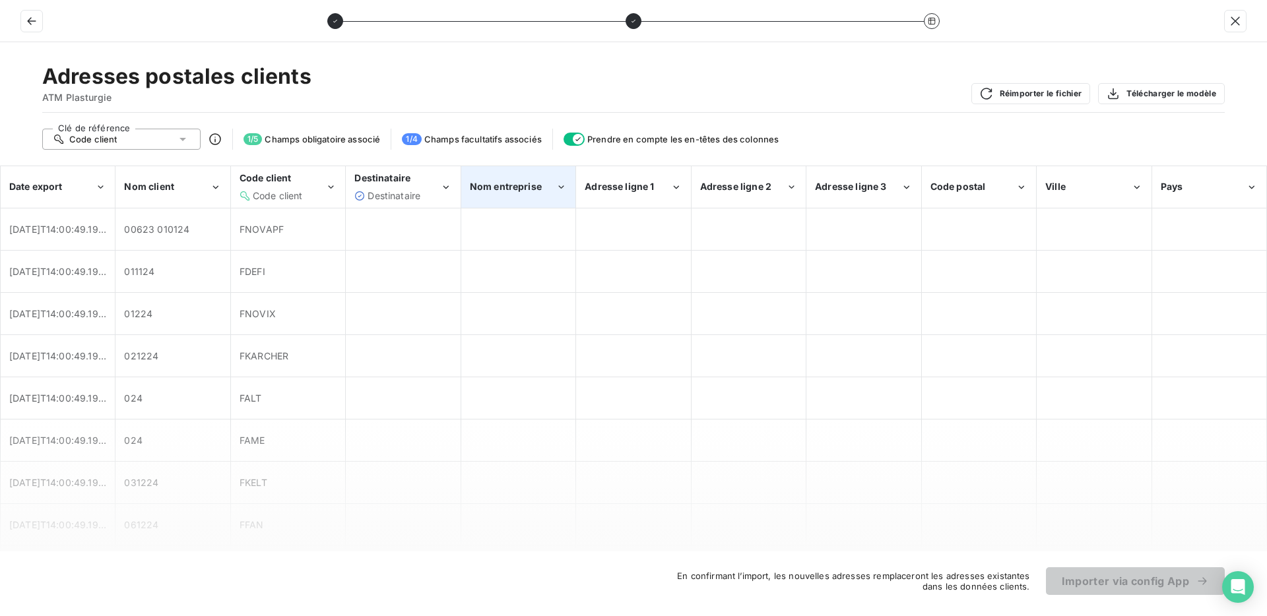
click at [490, 195] on div "Nom entreprise" at bounding box center [518, 187] width 113 height 40
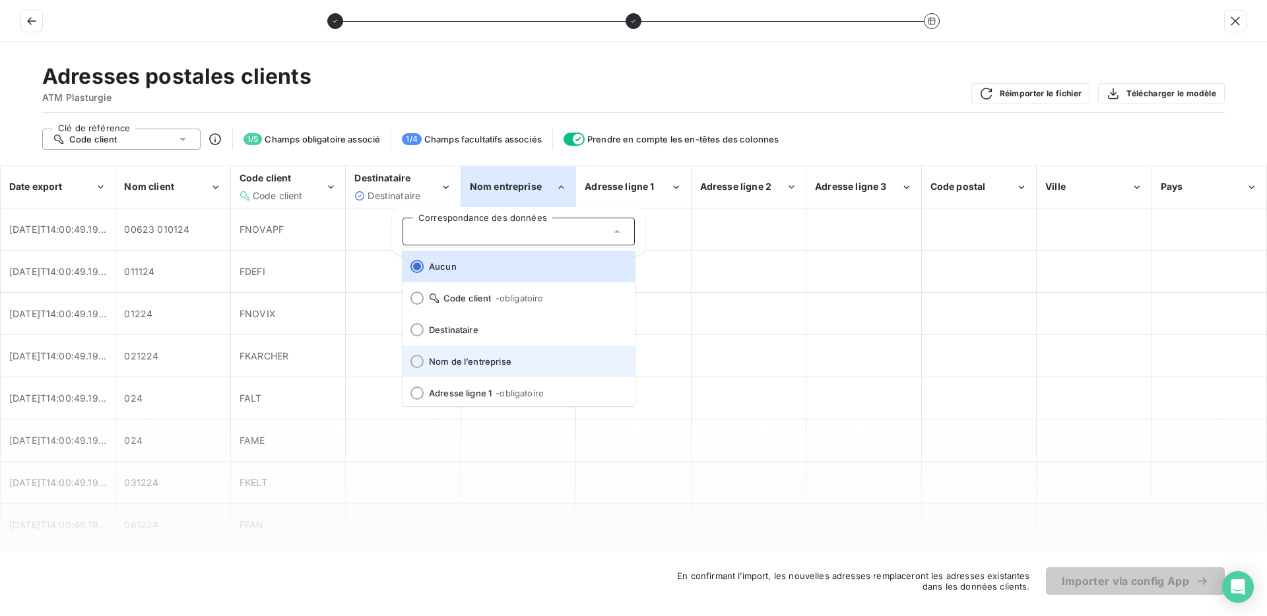
click at [491, 354] on li "Nom de l’entreprise" at bounding box center [519, 362] width 232 height 32
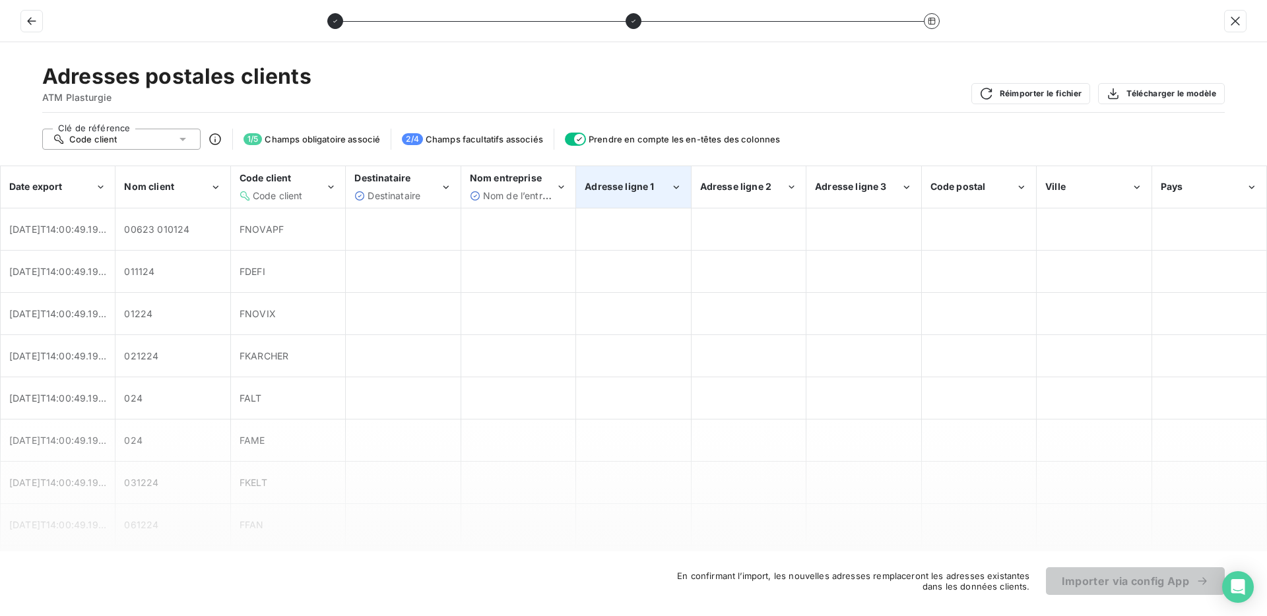
click at [605, 204] on div "Adresse ligne 1" at bounding box center [633, 187] width 113 height 40
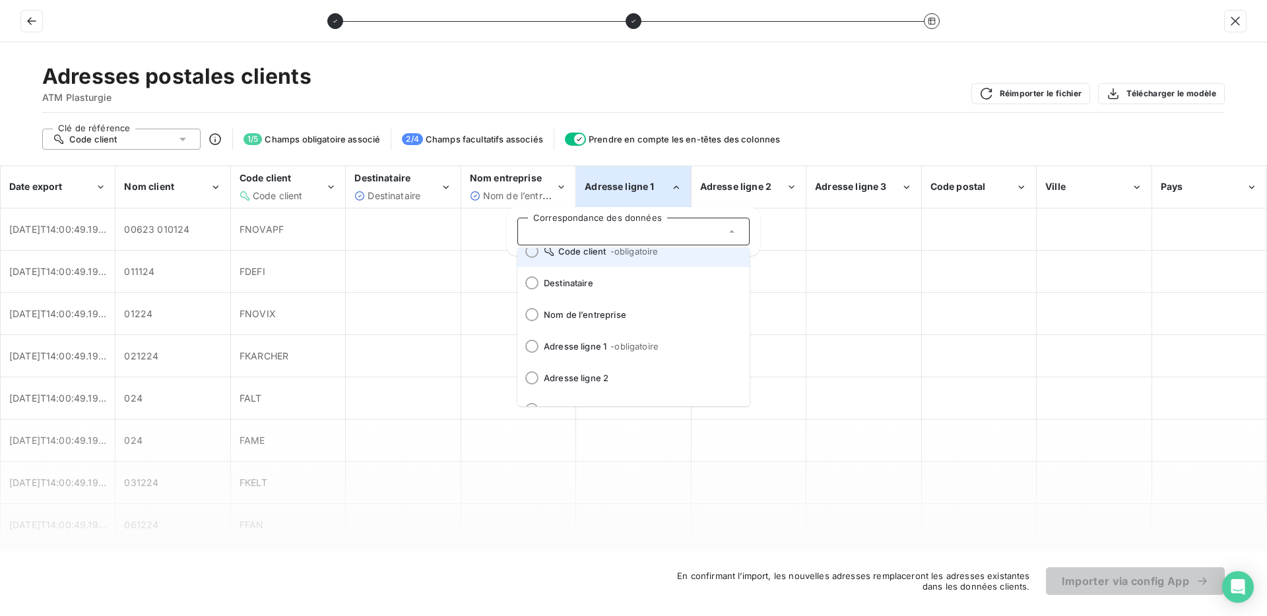
scroll to position [62, 0]
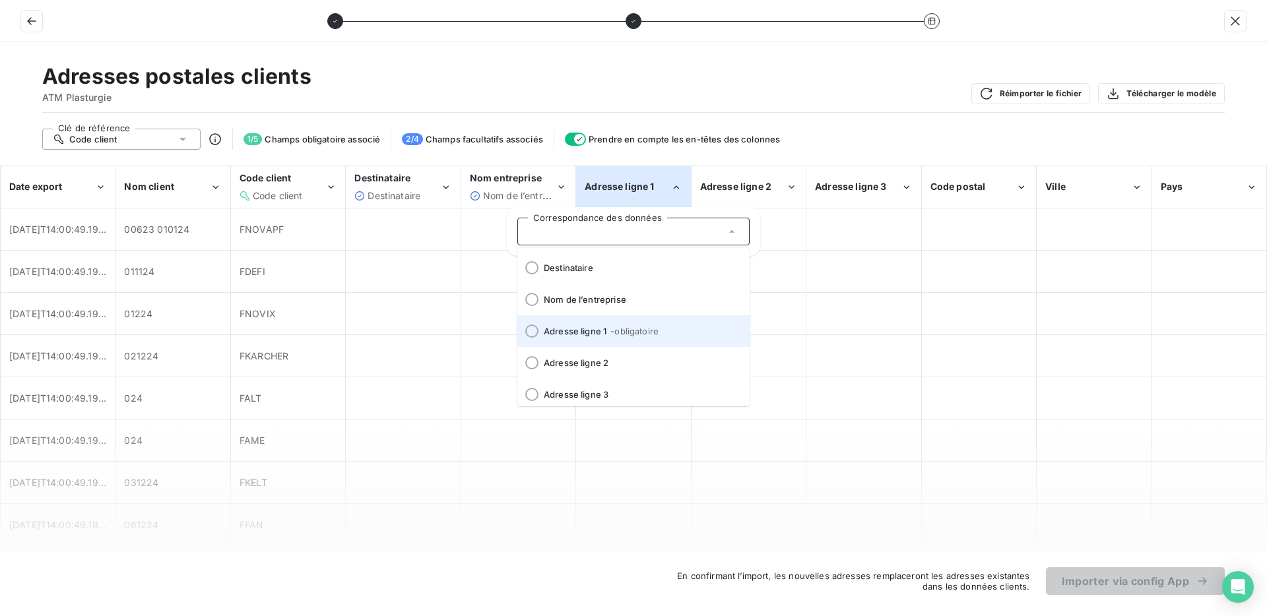
click at [612, 321] on li "Adresse ligne 1 - obligatoire" at bounding box center [633, 331] width 232 height 32
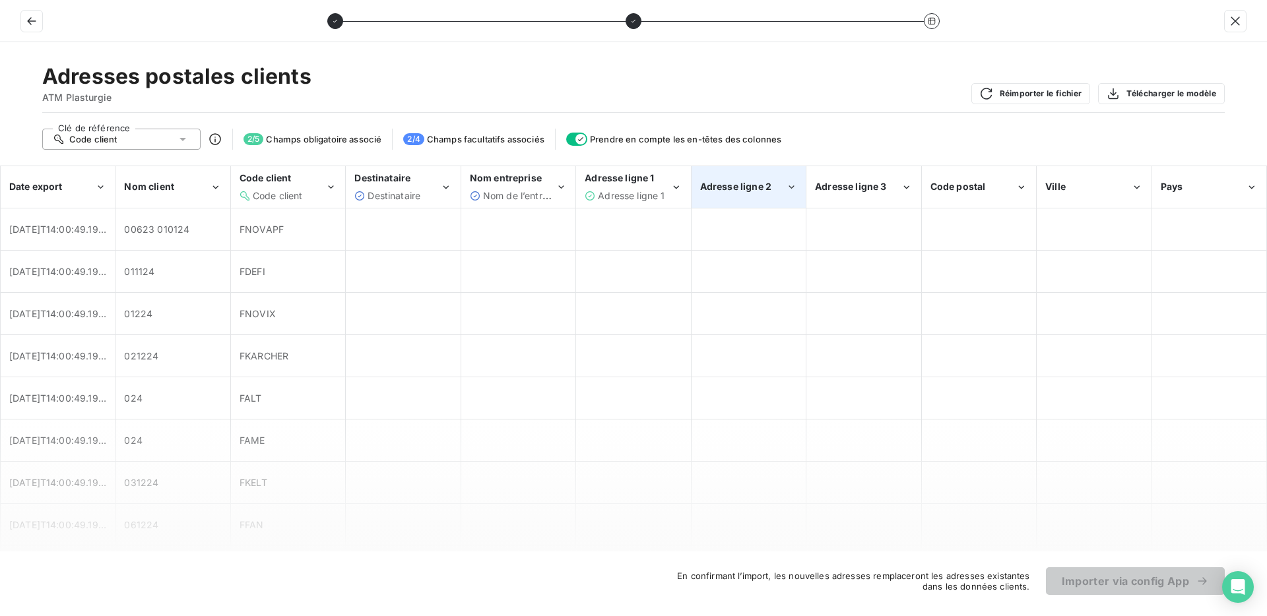
click at [738, 183] on span "Adresse ligne 2" at bounding box center [735, 186] width 71 height 11
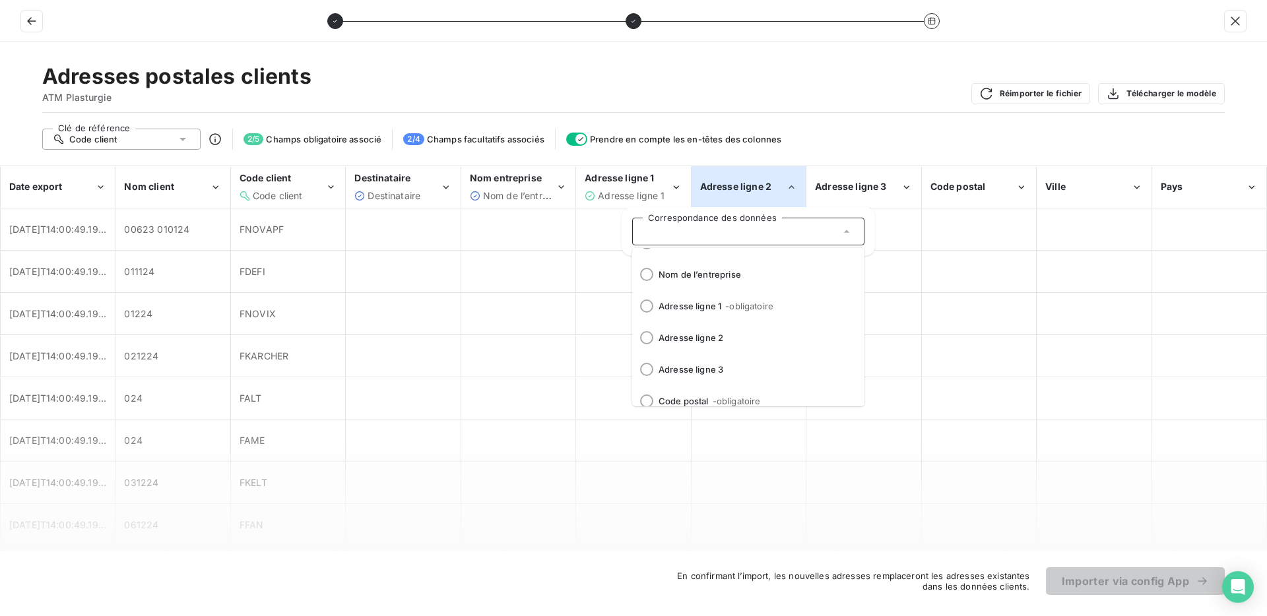
scroll to position [90, 0]
click at [716, 328] on li "Adresse ligne 2" at bounding box center [748, 335] width 232 height 32
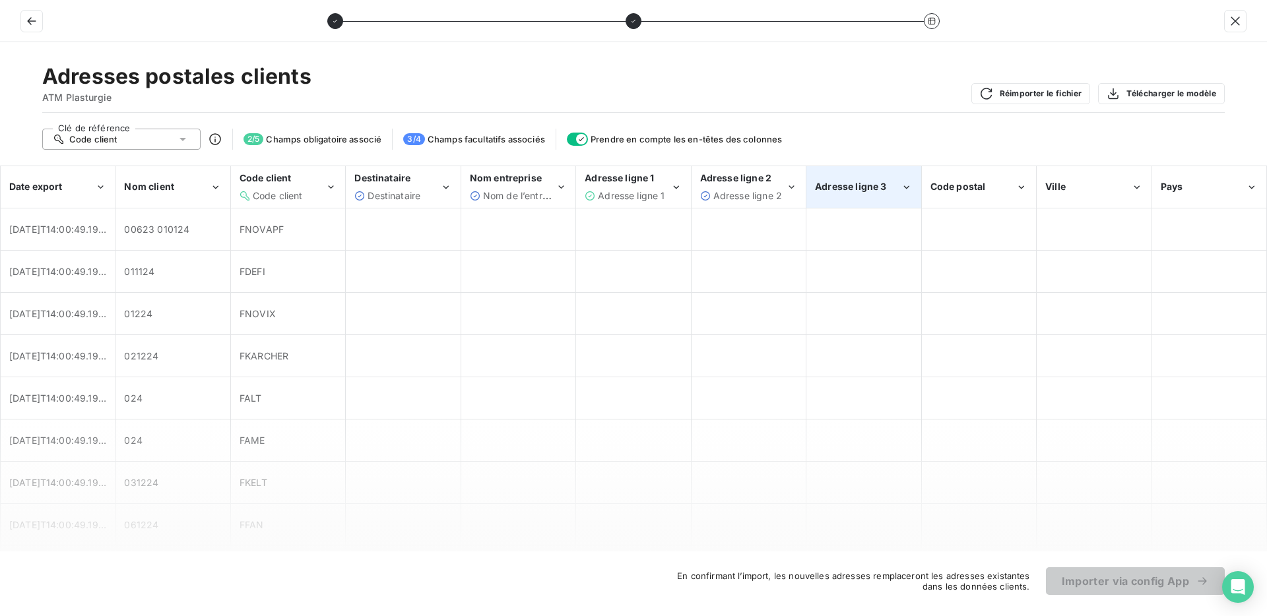
click at [834, 191] on span "Adresse ligne 3" at bounding box center [850, 186] width 71 height 11
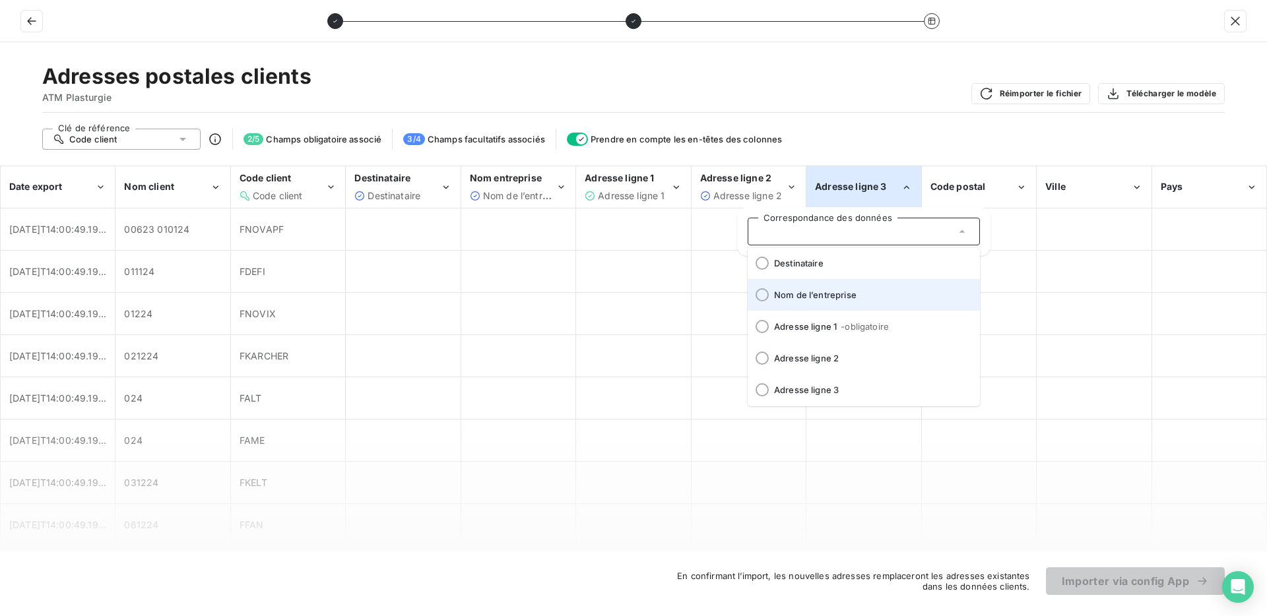
scroll to position [86, 0]
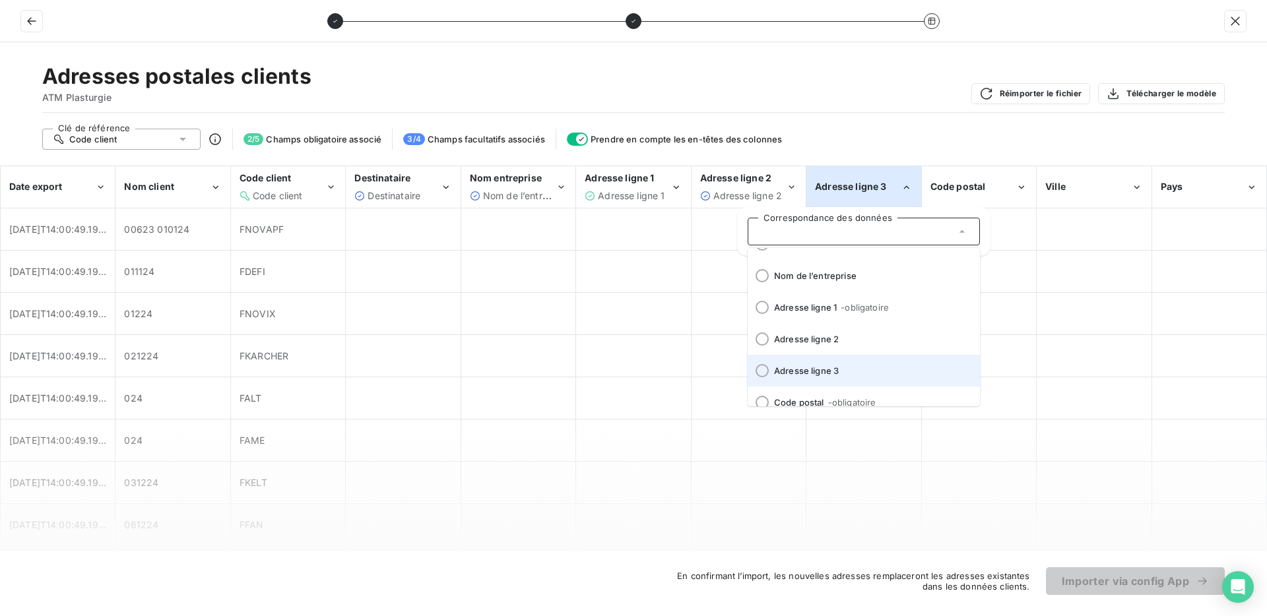
click at [825, 364] on li "Adresse ligne 3" at bounding box center [864, 371] width 232 height 32
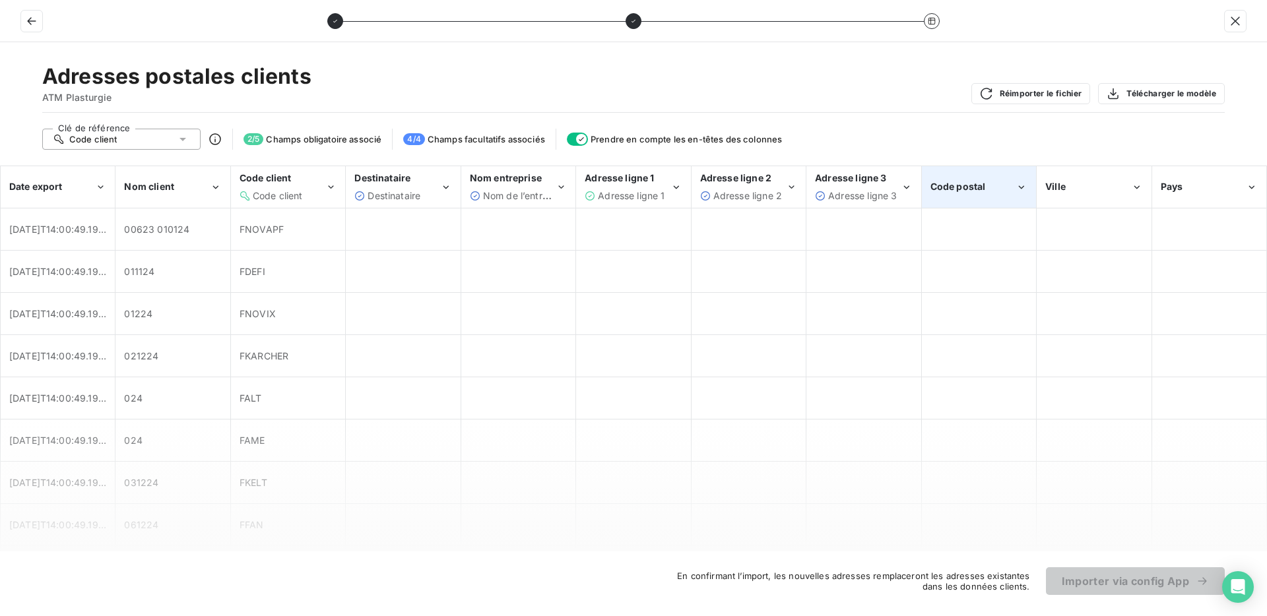
click at [937, 198] on div "Code postal" at bounding box center [979, 187] width 113 height 40
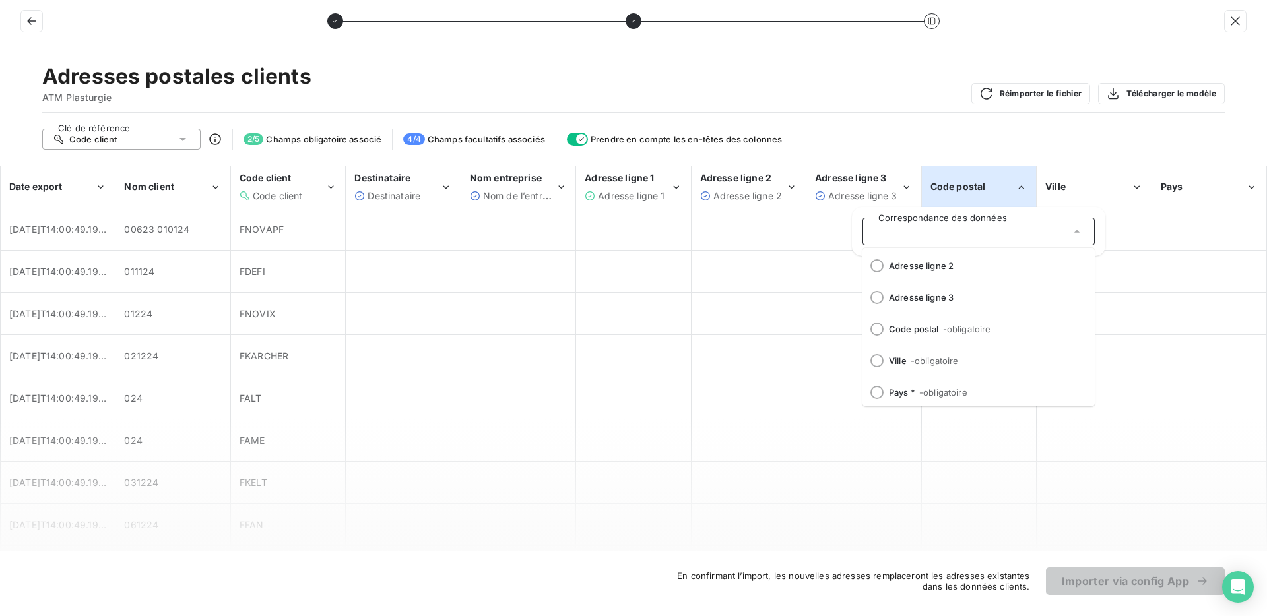
scroll to position [164, 0]
click at [948, 321] on span "- obligatoire" at bounding box center [967, 324] width 48 height 11
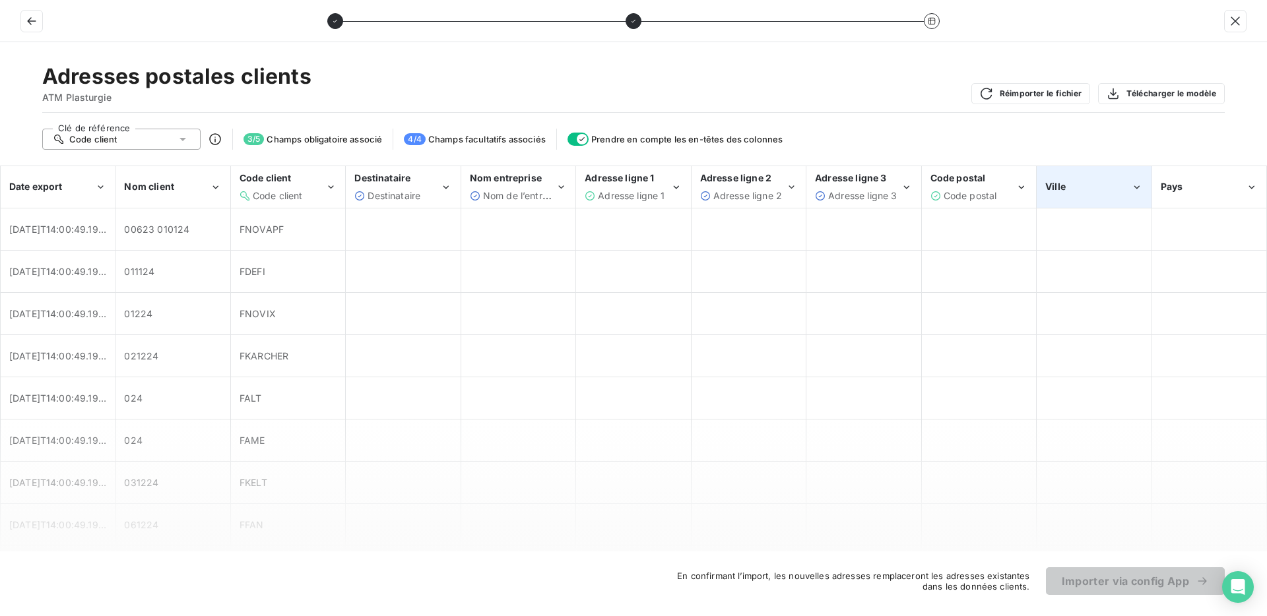
click at [1054, 183] on span "Ville" at bounding box center [1055, 186] width 20 height 11
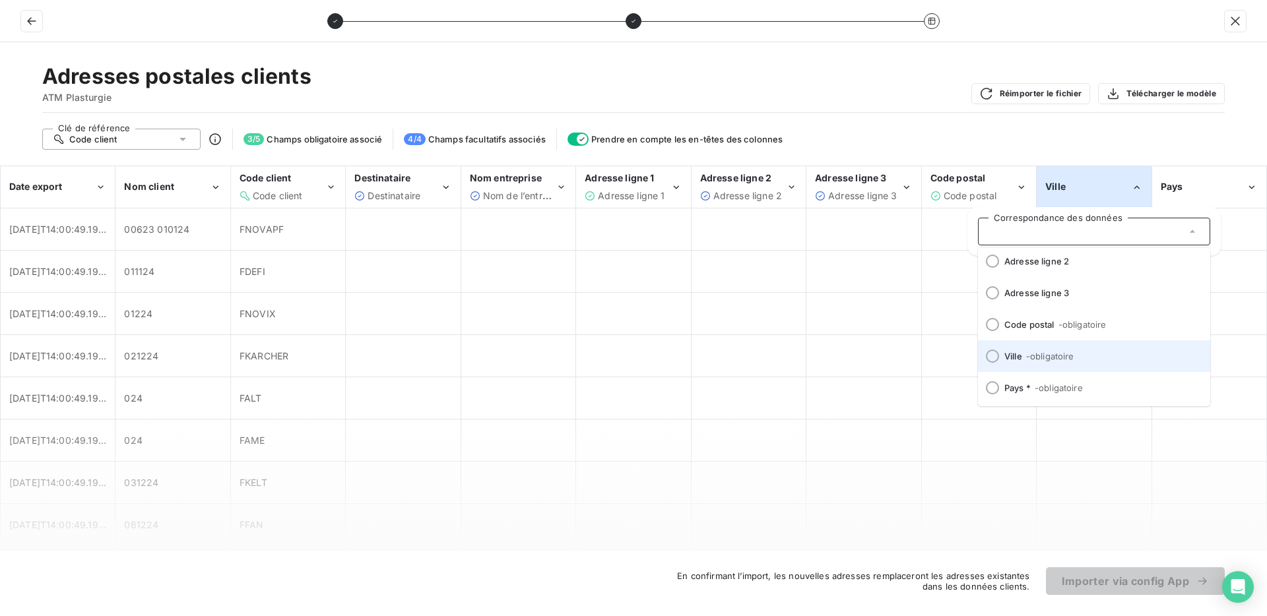
click at [1039, 358] on span "- obligatoire" at bounding box center [1050, 356] width 48 height 11
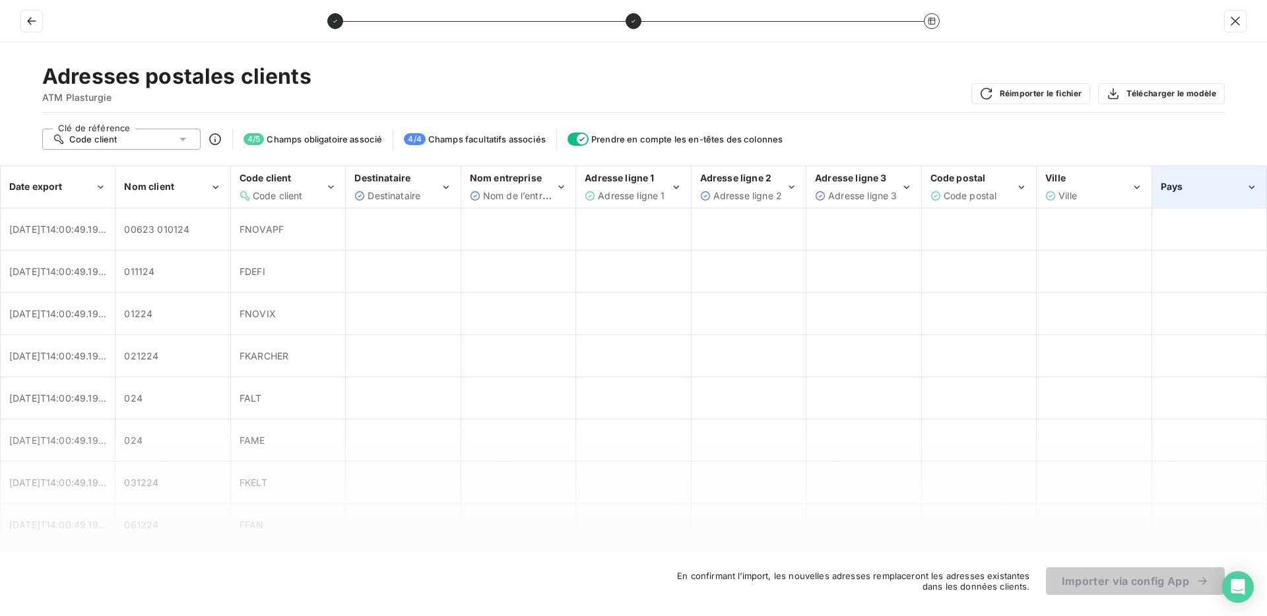
click at [1187, 191] on div "Pays" at bounding box center [1204, 186] width 86 height 13
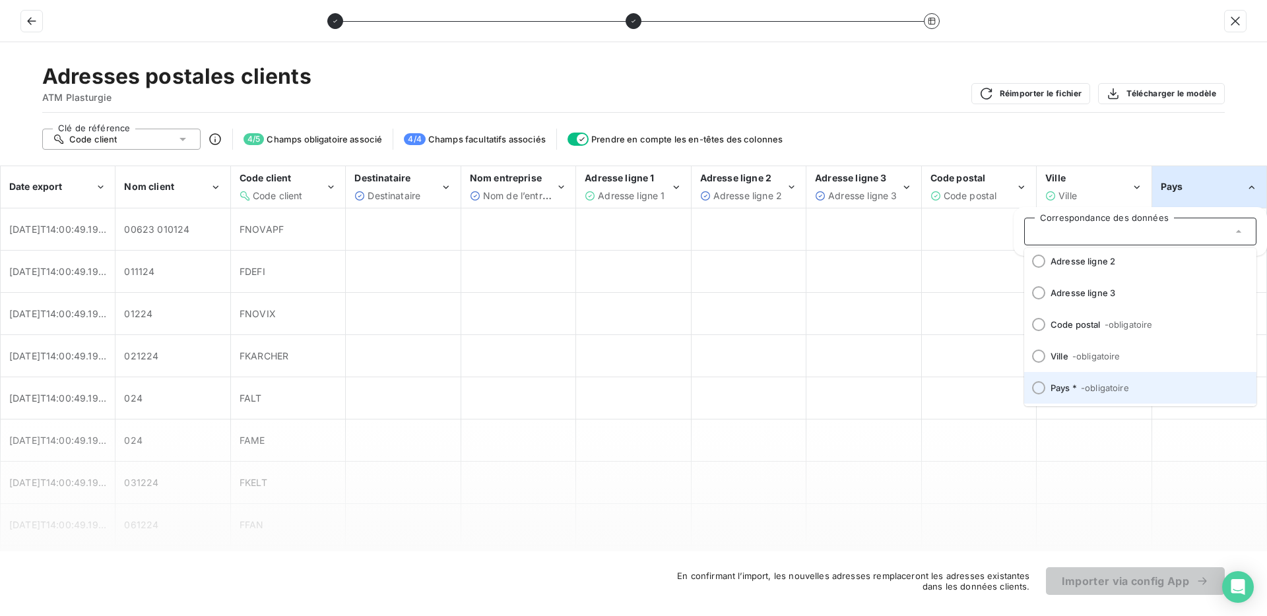
click at [1115, 385] on span "- obligatoire" at bounding box center [1105, 388] width 48 height 11
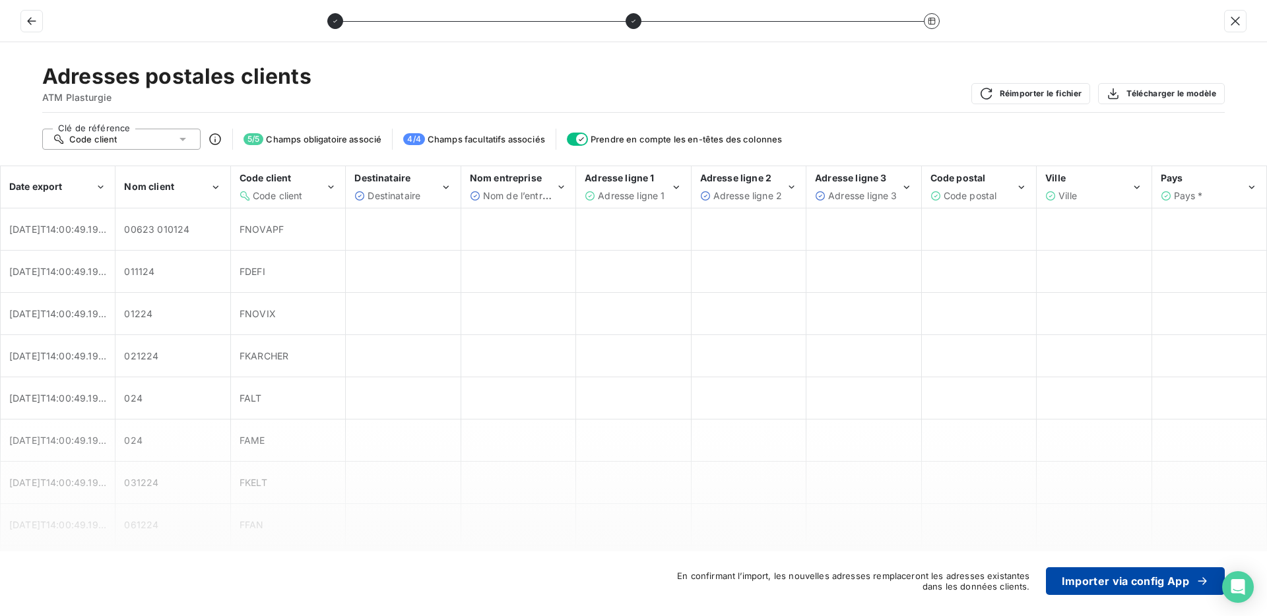
click at [1087, 578] on button "Importer via config App" at bounding box center [1135, 582] width 179 height 28
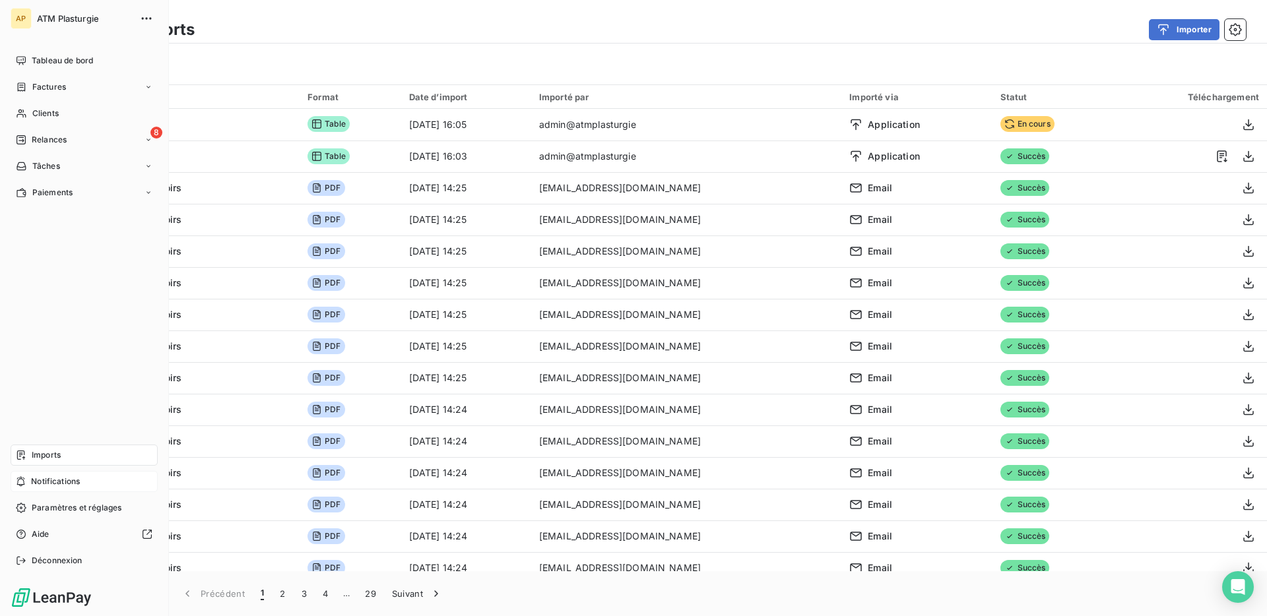
click at [20, 482] on icon at bounding box center [21, 481] width 10 height 11
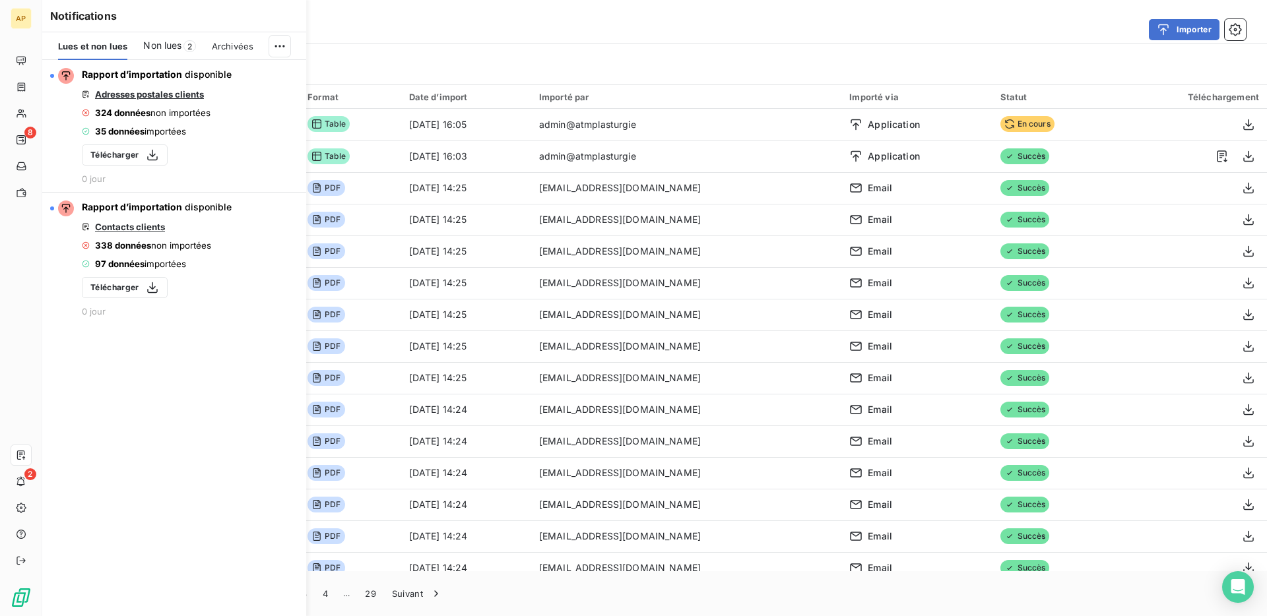
click at [897, 14] on div "Derniers imports Importer Filtrer" at bounding box center [654, 42] width 1225 height 84
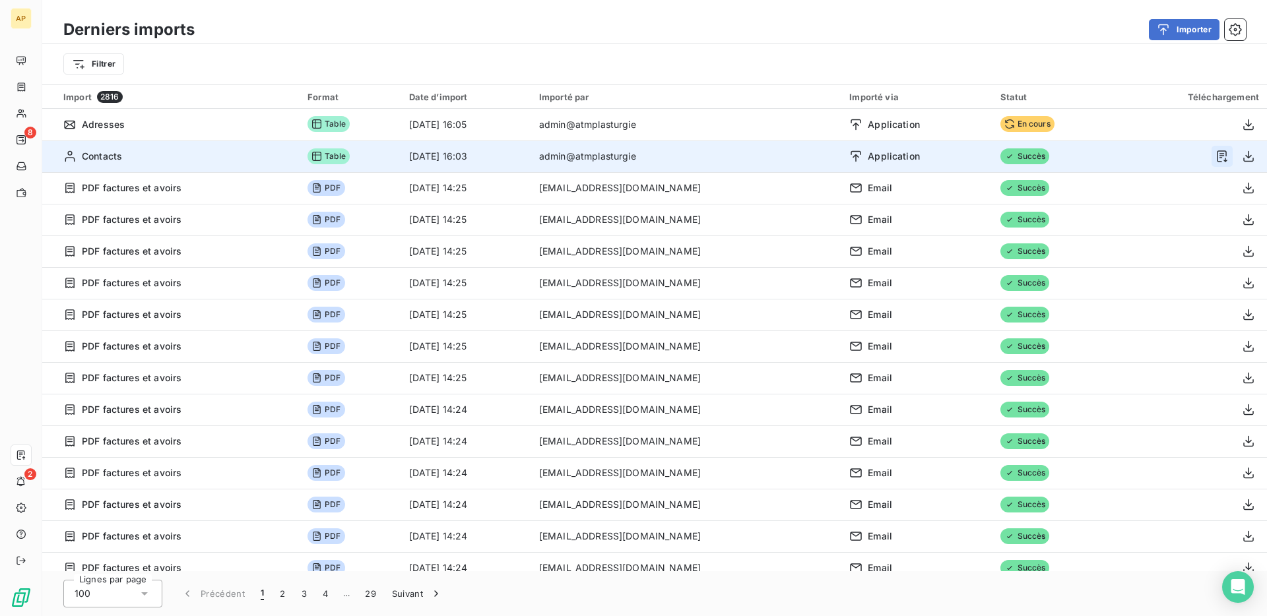
click at [1219, 152] on icon "button" at bounding box center [1222, 156] width 13 height 13
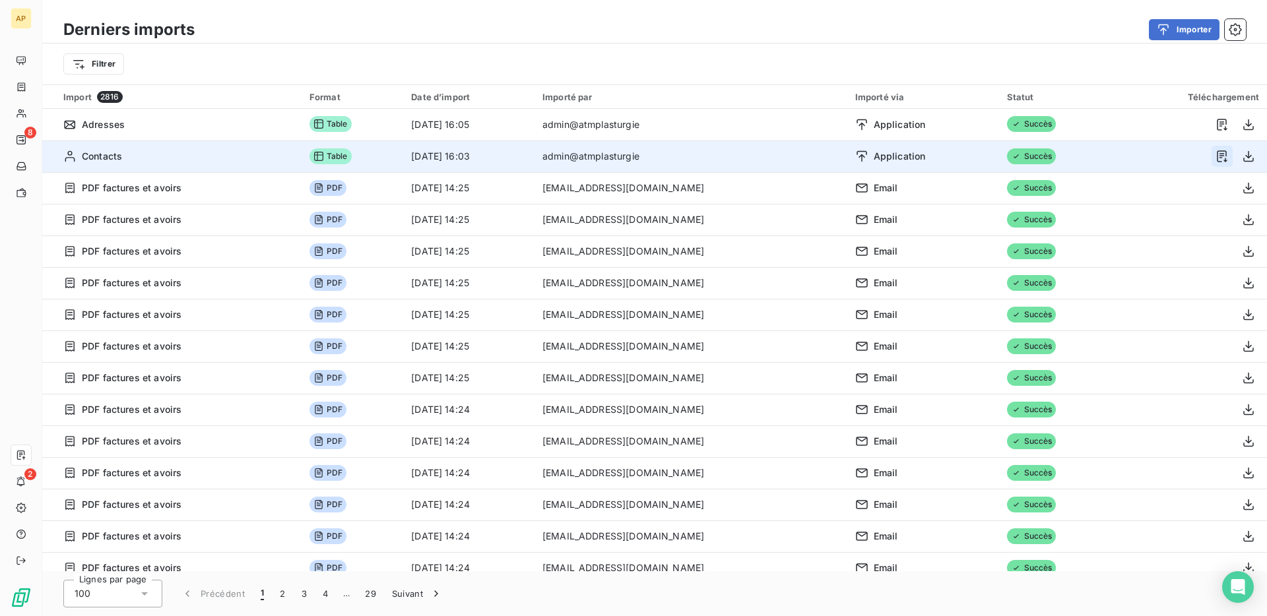
click at [1218, 156] on icon "button" at bounding box center [1222, 156] width 10 height 12
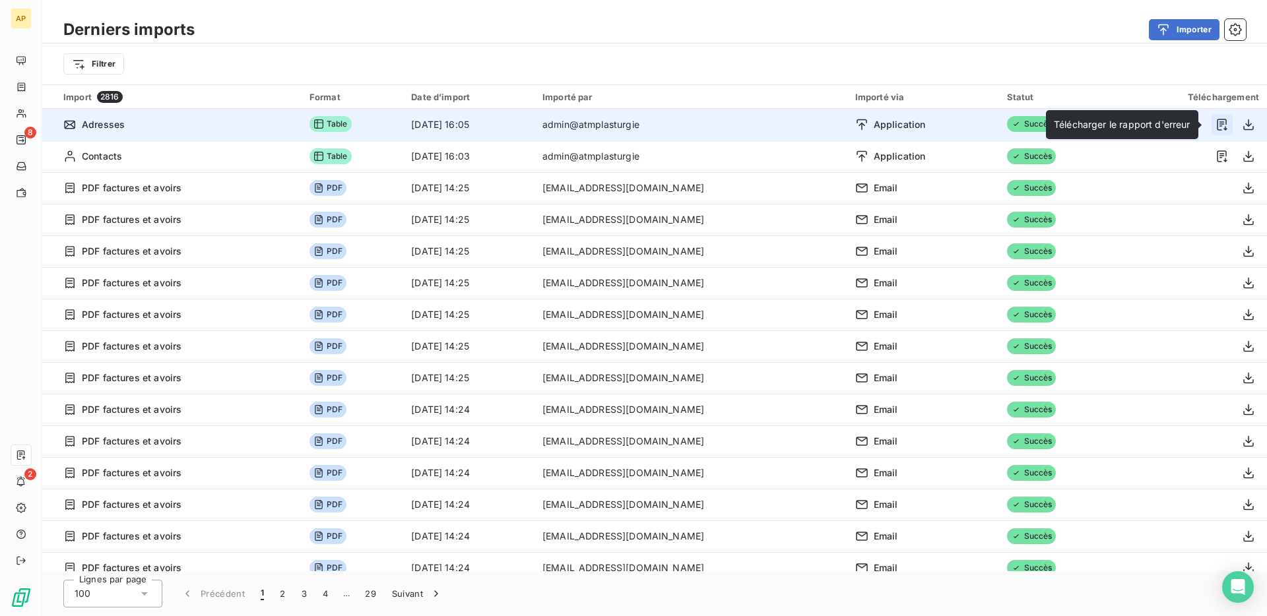
click at [1218, 127] on icon "button" at bounding box center [1222, 124] width 13 height 13
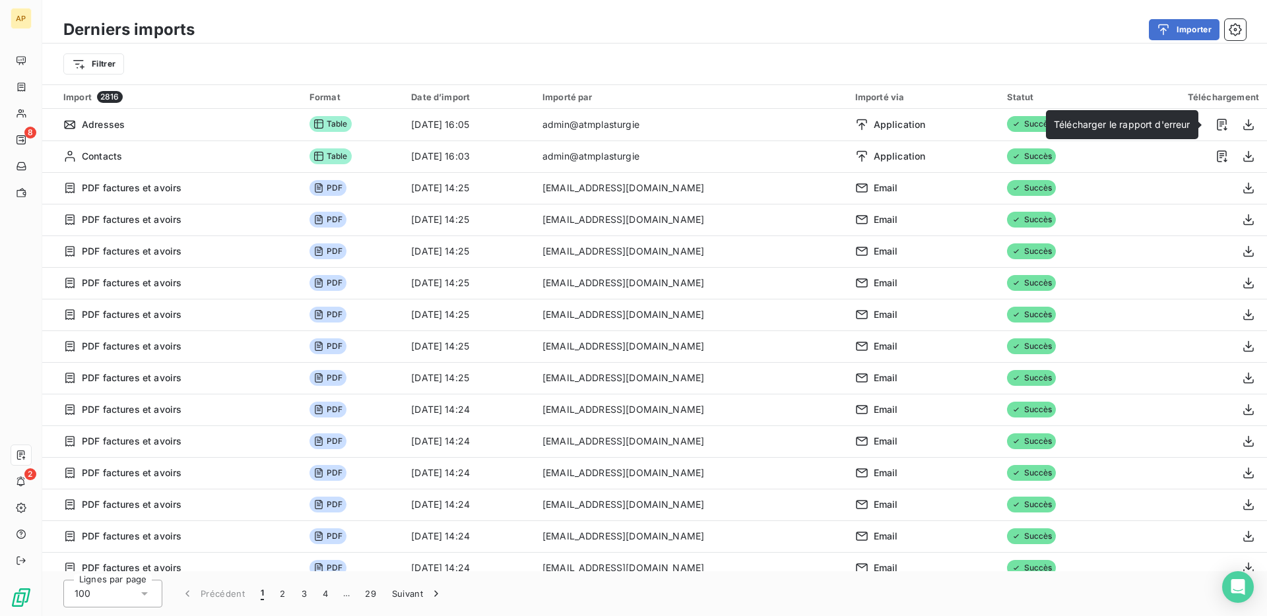
click at [337, 74] on div "Filtrer" at bounding box center [654, 63] width 1183 height 25
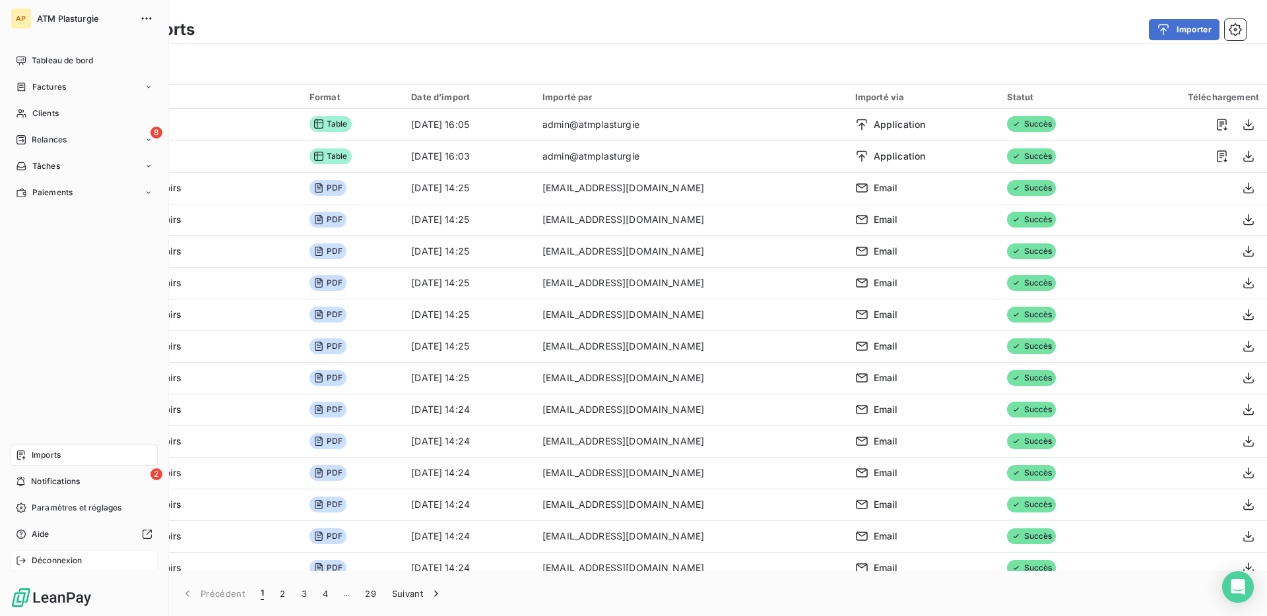
click at [36, 559] on span "Déconnexion" at bounding box center [57, 561] width 51 height 12
